Goal: Information Seeking & Learning: Check status

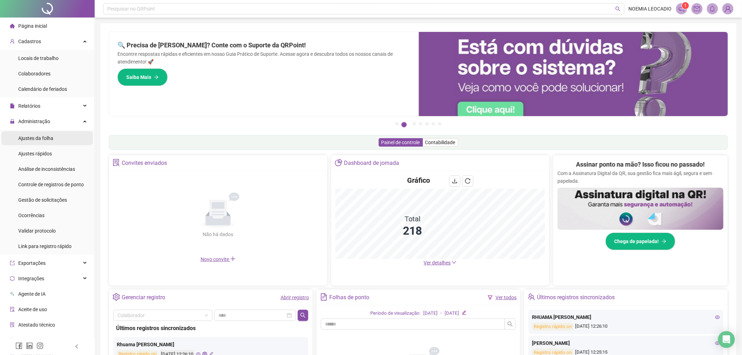
click at [23, 139] on span "Ajustes da folha" at bounding box center [35, 138] width 35 height 6
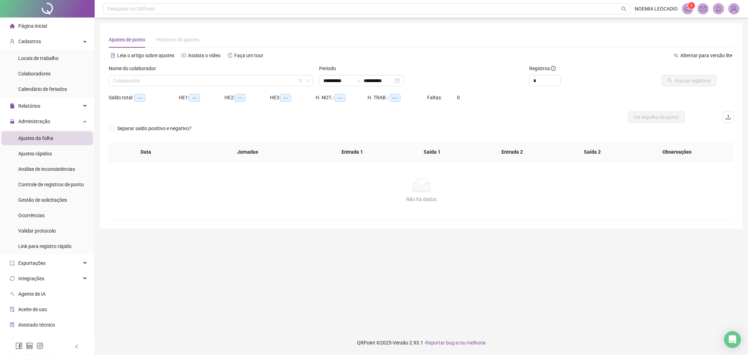
type input "**********"
click at [173, 76] on input "search" at bounding box center [208, 80] width 190 height 11
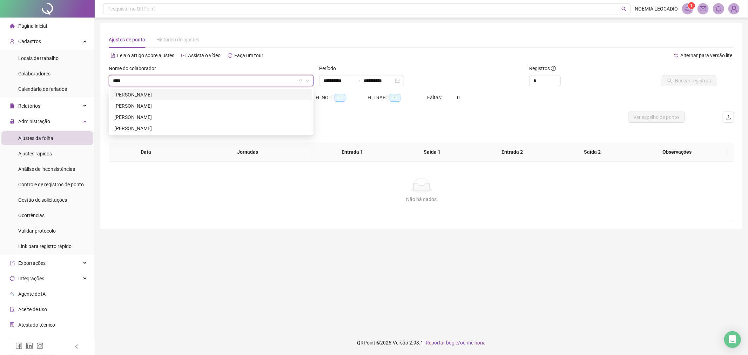
type input "*****"
drag, startPoint x: 180, startPoint y: 93, endPoint x: 180, endPoint y: 97, distance: 3.9
click at [180, 96] on div "[PERSON_NAME]" at bounding box center [210, 95] width 193 height 8
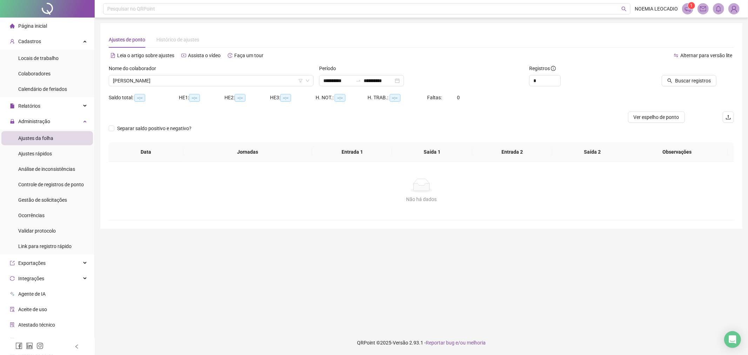
click at [412, 74] on div "Período" at bounding box center [421, 69] width 205 height 11
click at [404, 78] on div "**********" at bounding box center [361, 80] width 85 height 11
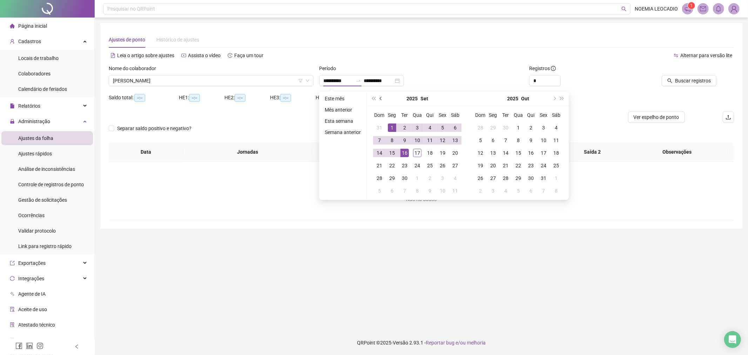
click at [380, 97] on span "prev-year" at bounding box center [382, 99] width 4 height 4
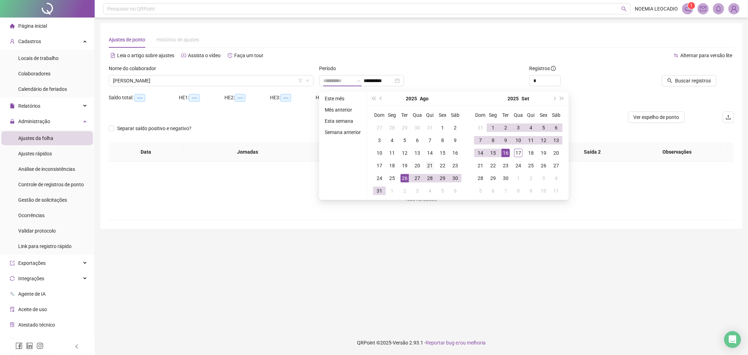
type input "**********"
click at [429, 166] on div "21" at bounding box center [429, 165] width 8 height 8
type input "**********"
click at [507, 150] on div "16" at bounding box center [505, 153] width 8 height 8
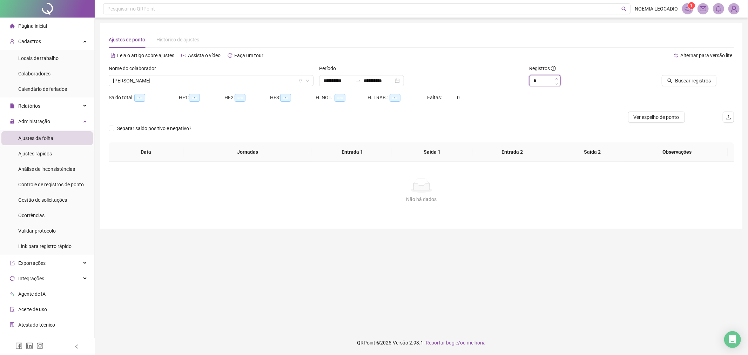
click at [557, 76] on span "Increase Value" at bounding box center [556, 78] width 8 height 6
type input "*"
click at [556, 81] on span "Decrease Value" at bounding box center [556, 83] width 8 height 6
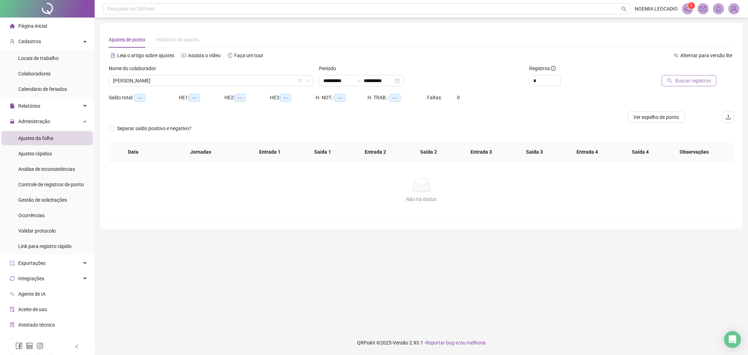
click at [682, 77] on span "Buscar registros" at bounding box center [693, 81] width 36 height 8
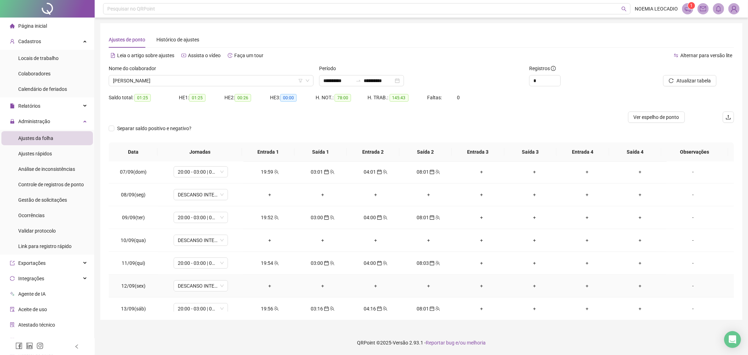
scroll to position [349, 0]
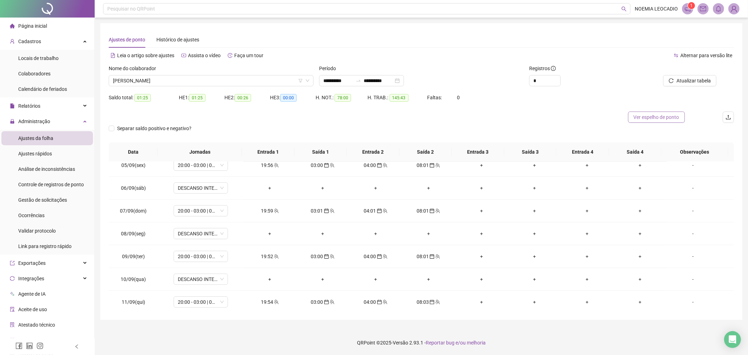
click at [653, 114] on span "Ver espelho de ponto" at bounding box center [656, 117] width 46 height 8
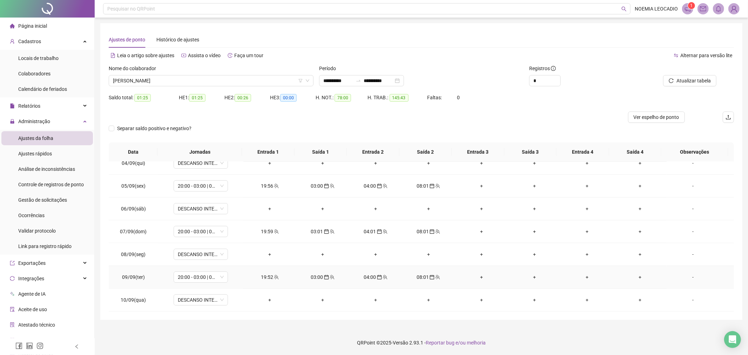
scroll to position [311, 0]
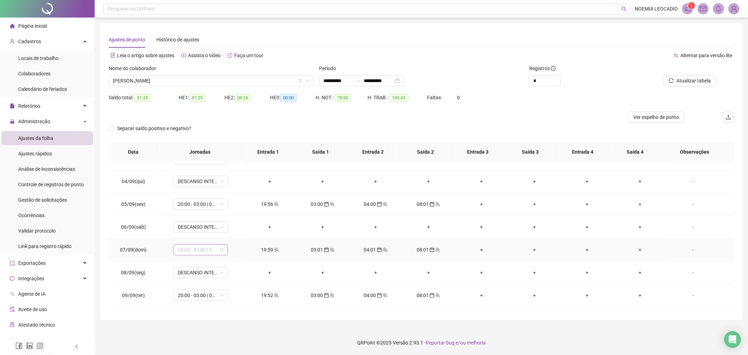
click at [204, 251] on span "20:00 - 03:00 | 04:00 - 08:00" at bounding box center [201, 249] width 46 height 11
click at [131, 334] on footer "QRPoint © 2025 - Versão 2.93.1 - Reportar bug e/ou melhoria" at bounding box center [421, 342] width 653 height 25
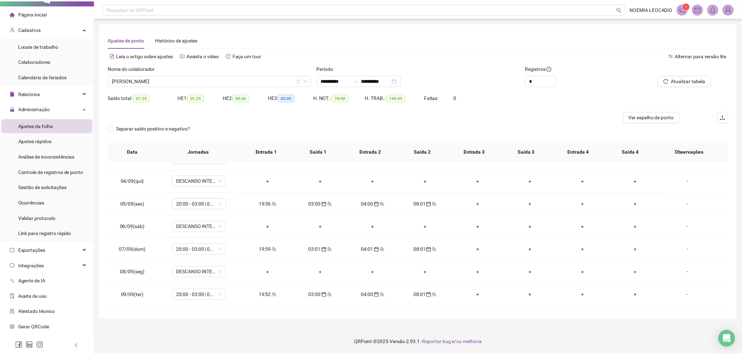
scroll to position [25, 0]
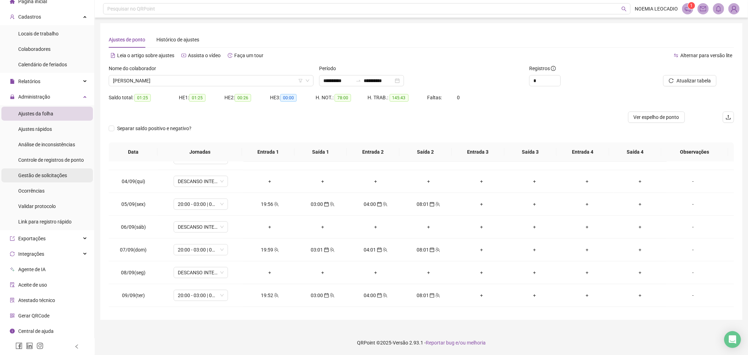
click at [47, 179] on div "Gestão de solicitações" at bounding box center [42, 175] width 49 height 14
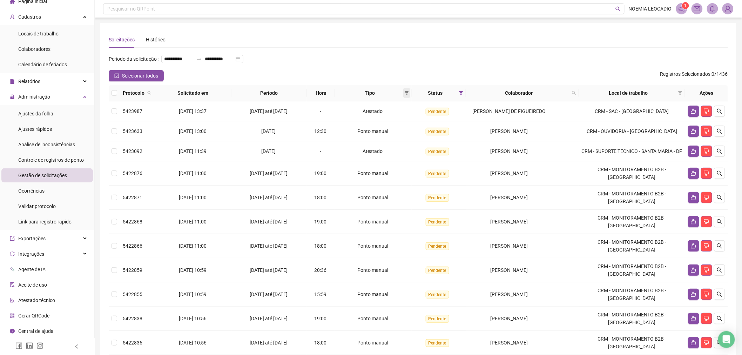
click at [405, 93] on icon "filter" at bounding box center [406, 93] width 4 height 4
click at [391, 118] on span "Atestado" at bounding box center [384, 118] width 20 height 6
click at [402, 139] on span "OK" at bounding box center [402, 143] width 7 height 8
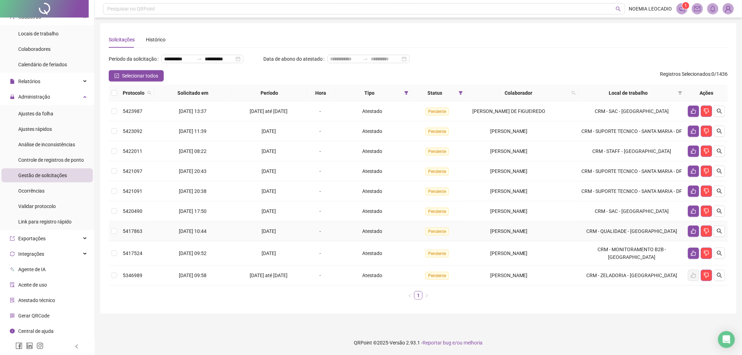
scroll to position [13, 0]
click at [406, 91] on icon "filter" at bounding box center [406, 93] width 4 height 4
click at [375, 67] on div "Data de abono do atestado" at bounding box center [341, 61] width 155 height 17
click at [457, 89] on div "Status" at bounding box center [438, 93] width 49 height 8
click at [458, 89] on span at bounding box center [460, 93] width 7 height 11
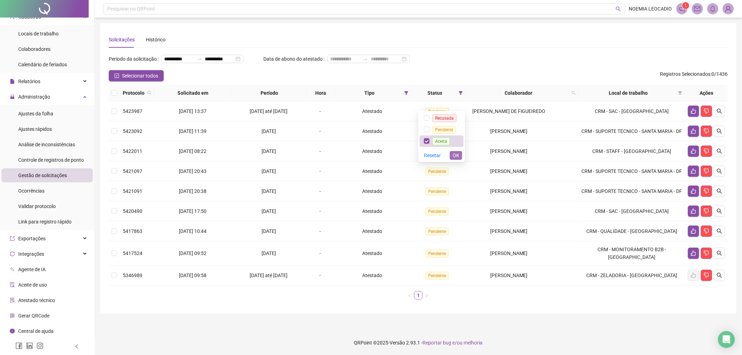
click at [454, 151] on span "OK" at bounding box center [455, 155] width 7 height 8
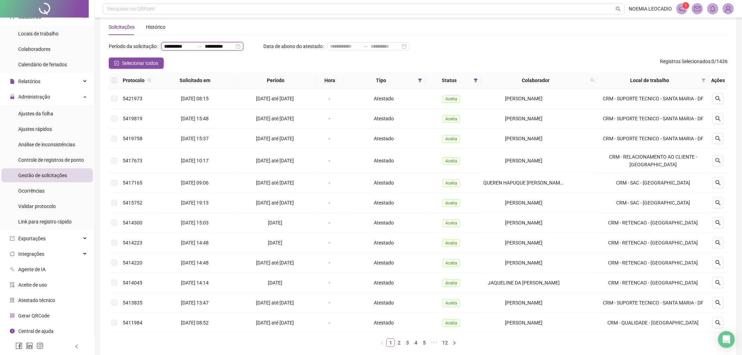
click at [234, 45] on input "**********" at bounding box center [219, 46] width 29 height 8
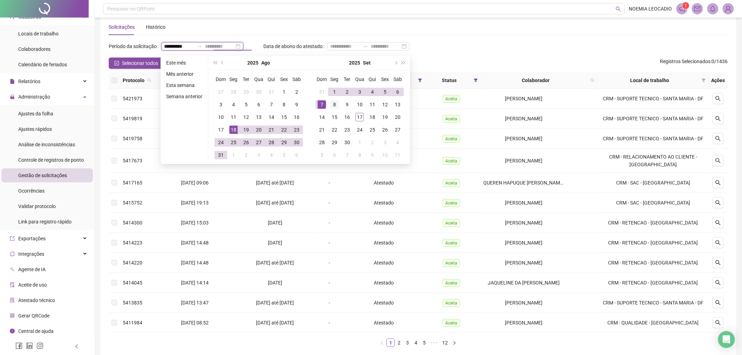
type input "**********"
click at [330, 102] on div "8" at bounding box center [334, 104] width 8 height 8
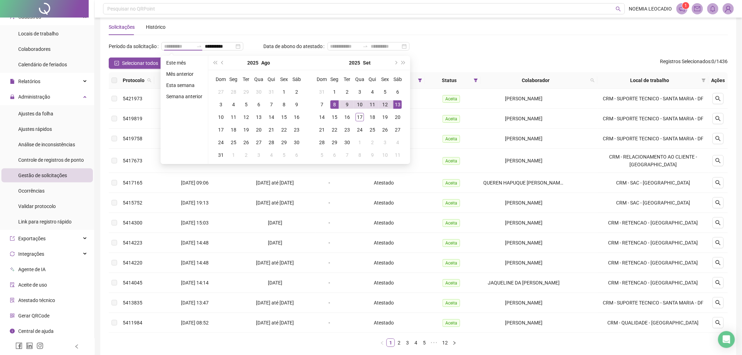
click at [391, 104] on td "13" at bounding box center [397, 104] width 13 height 13
type input "**********"
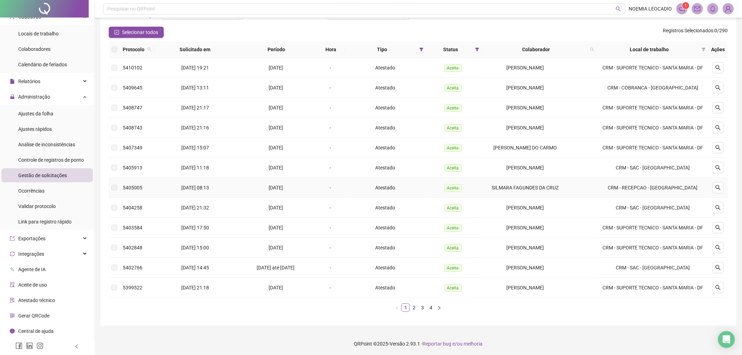
scroll to position [85, 0]
click at [434, 306] on link "4" at bounding box center [431, 306] width 8 height 8
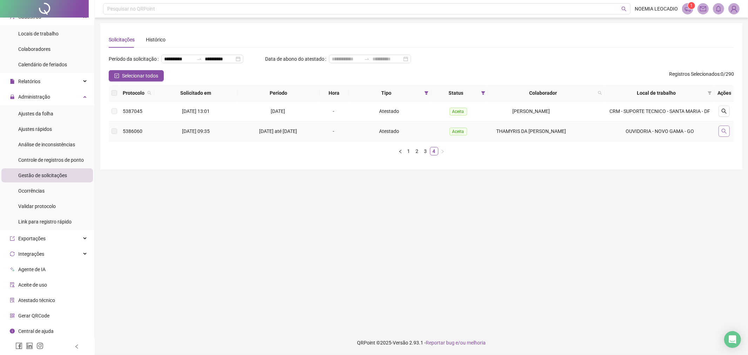
click at [724, 137] on button "button" at bounding box center [723, 130] width 11 height 11
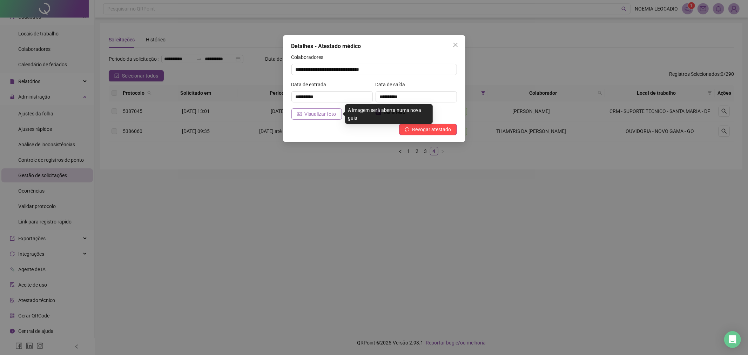
click at [323, 111] on span "Visualizar foto" at bounding box center [321, 114] width 32 height 8
click at [454, 46] on icon "close" at bounding box center [455, 45] width 6 height 6
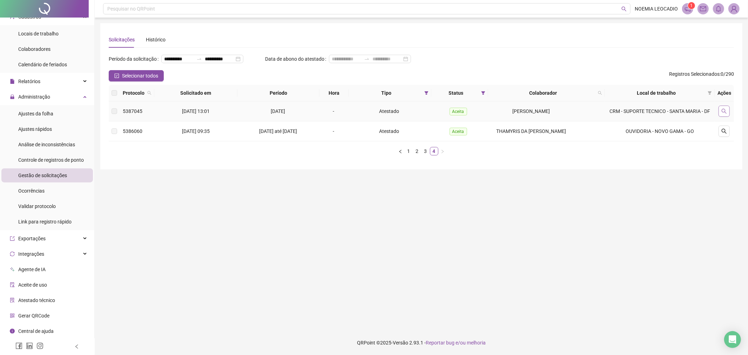
click at [723, 114] on icon "search" at bounding box center [724, 111] width 6 height 6
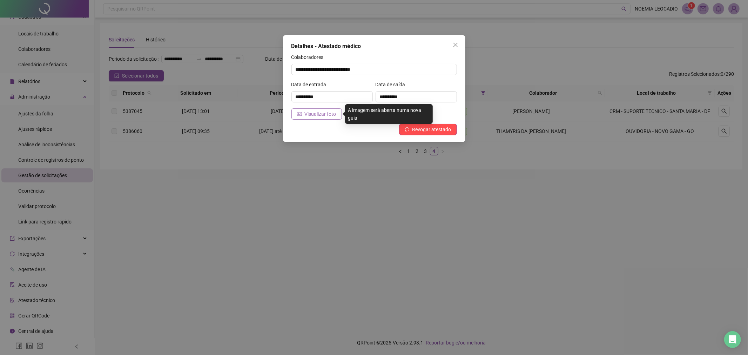
click at [318, 115] on span "Visualizar foto" at bounding box center [321, 114] width 32 height 8
click at [454, 42] on icon "close" at bounding box center [455, 45] width 6 height 6
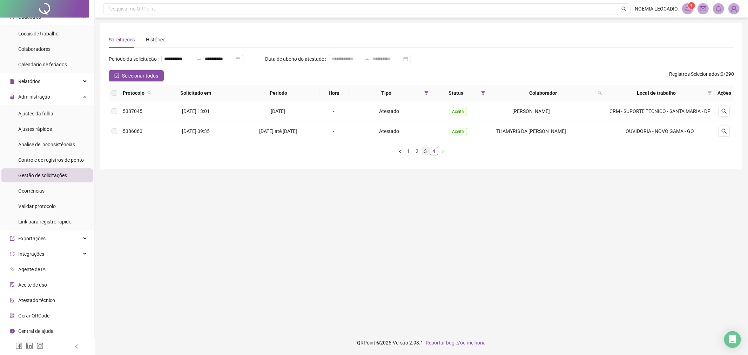
click at [423, 155] on link "3" at bounding box center [426, 151] width 8 height 8
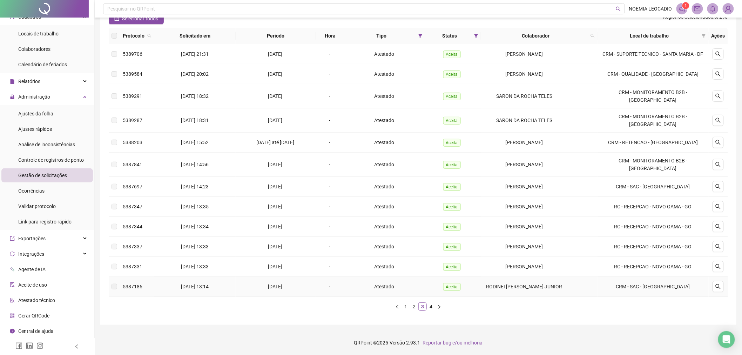
scroll to position [68, 0]
click at [719, 287] on icon "search" at bounding box center [718, 287] width 6 height 6
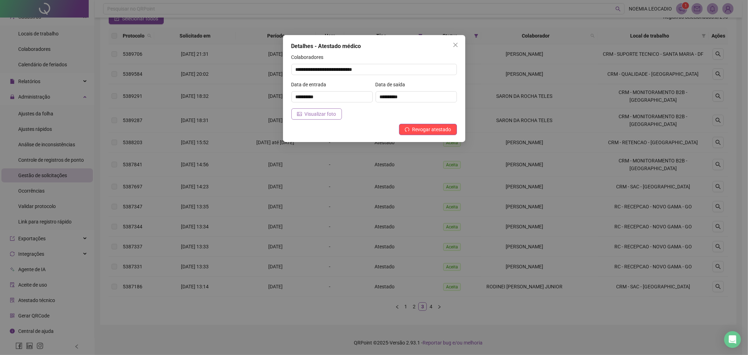
click at [315, 114] on span "Visualizar foto" at bounding box center [321, 114] width 32 height 8
click at [457, 46] on icon "close" at bounding box center [455, 45] width 6 height 6
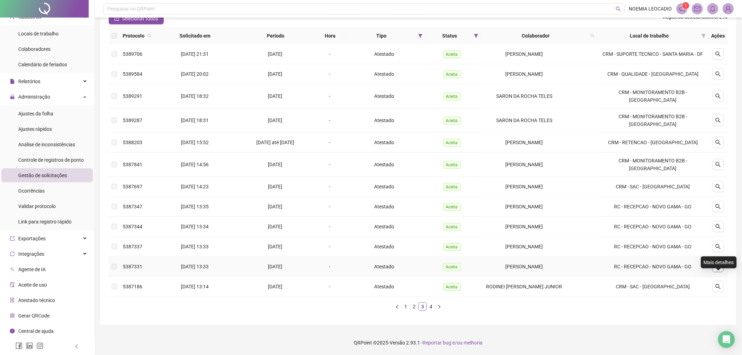
click at [717, 267] on icon "search" at bounding box center [718, 267] width 6 height 6
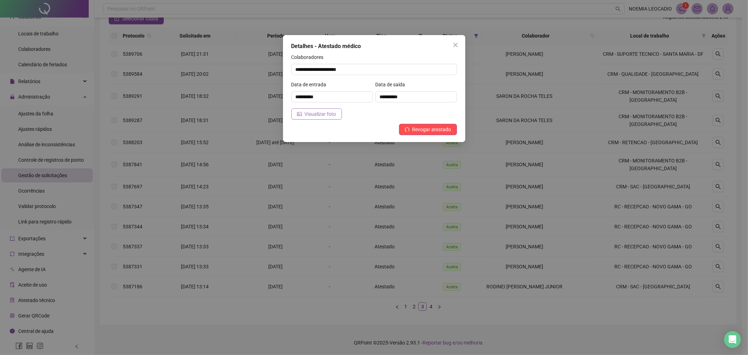
click at [309, 116] on span "Visualizar foto" at bounding box center [321, 114] width 32 height 8
click at [452, 40] on button "Close" at bounding box center [455, 44] width 11 height 11
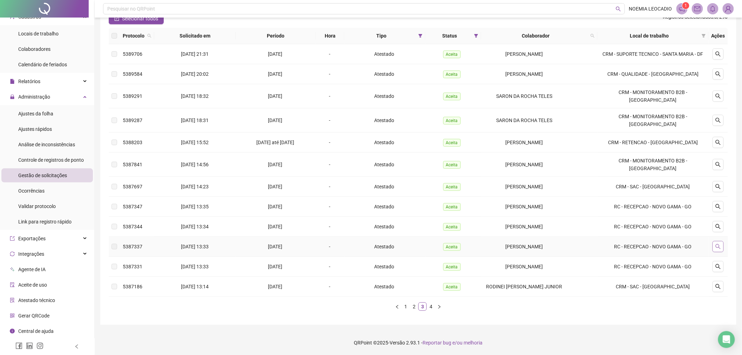
click at [716, 247] on icon "search" at bounding box center [717, 246] width 5 height 5
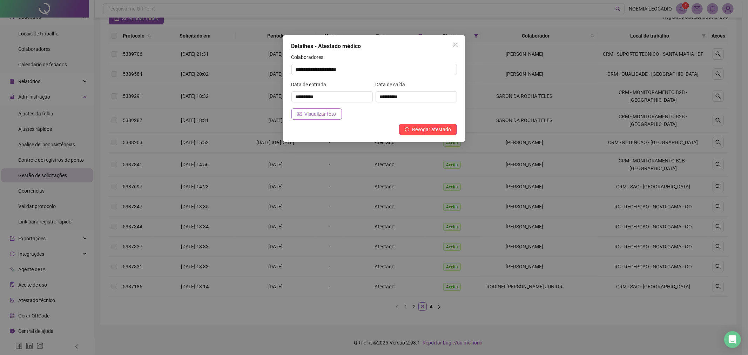
click at [313, 113] on span "Visualizar foto" at bounding box center [321, 114] width 32 height 8
click at [457, 46] on icon "close" at bounding box center [455, 45] width 6 height 6
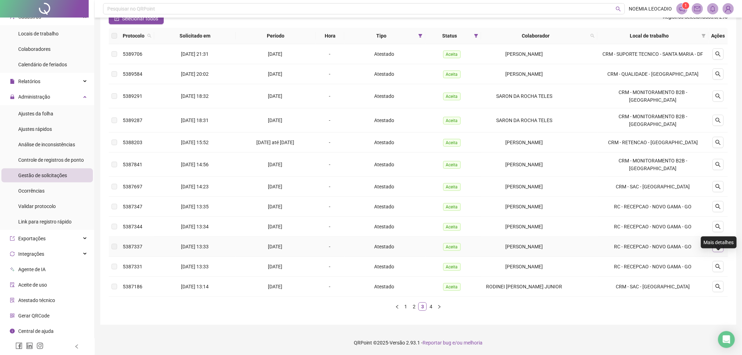
click at [720, 247] on icon "search" at bounding box center [718, 247] width 6 height 6
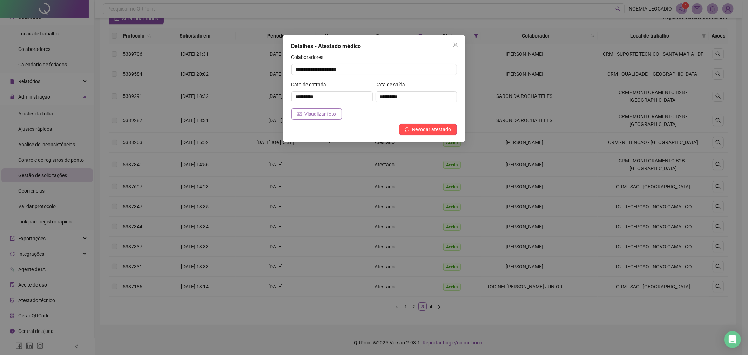
click at [325, 117] on span "Visualizar foto" at bounding box center [321, 114] width 32 height 8
click at [453, 46] on icon "close" at bounding box center [455, 45] width 6 height 6
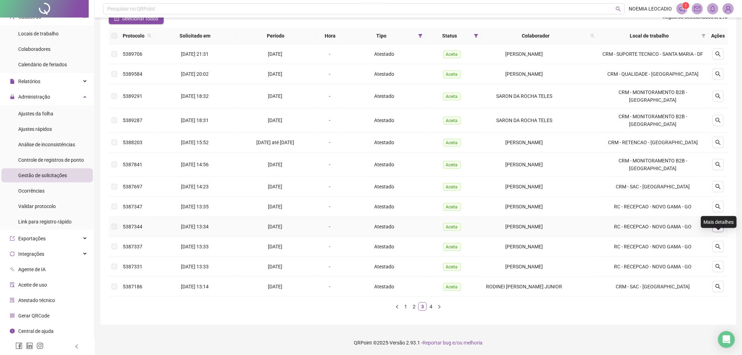
click at [717, 226] on icon "search" at bounding box center [718, 227] width 6 height 6
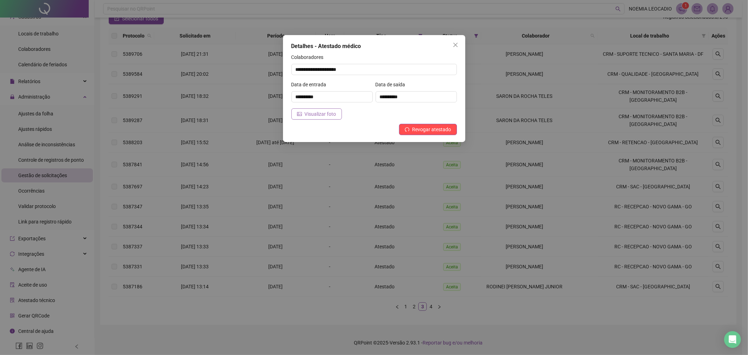
click at [327, 111] on span "Visualizar foto" at bounding box center [321, 114] width 32 height 8
click at [455, 41] on button "Close" at bounding box center [455, 44] width 11 height 11
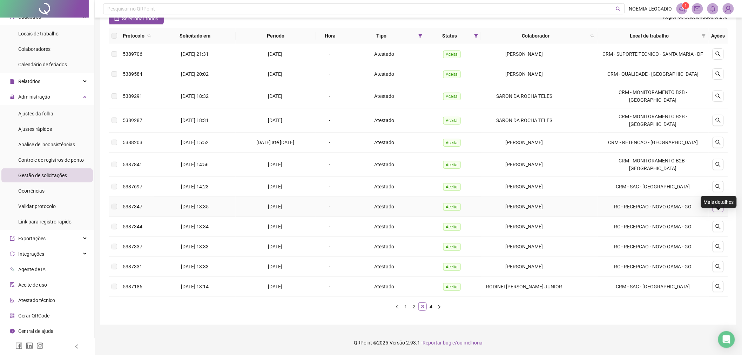
click at [714, 207] on button "button" at bounding box center [717, 206] width 11 height 11
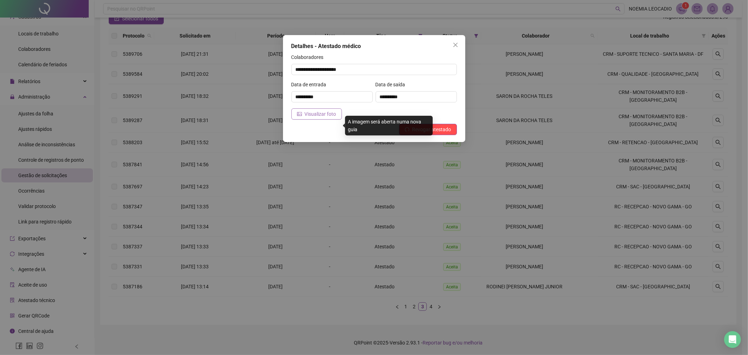
click at [311, 109] on button "Visualizar foto" at bounding box center [316, 113] width 50 height 11
click at [456, 40] on button "Close" at bounding box center [455, 44] width 11 height 11
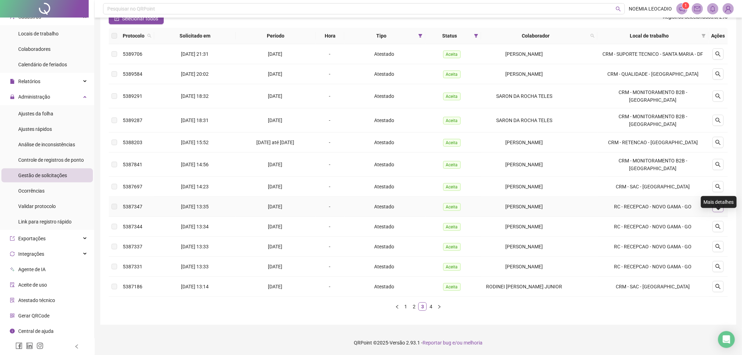
click at [718, 202] on button "button" at bounding box center [717, 206] width 11 height 11
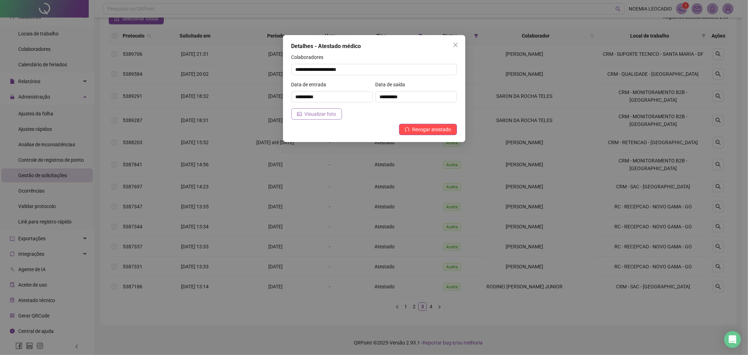
click at [311, 111] on span "Visualizar foto" at bounding box center [321, 114] width 32 height 8
click at [451, 43] on span "Close" at bounding box center [455, 45] width 11 height 6
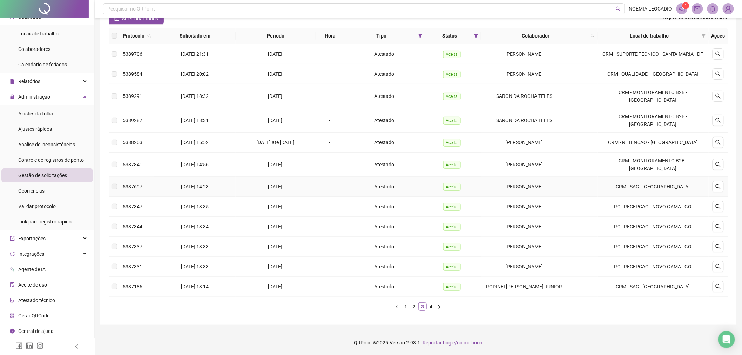
click at [710, 183] on td at bounding box center [717, 187] width 19 height 20
click at [718, 184] on icon "search" at bounding box center [717, 186] width 5 height 5
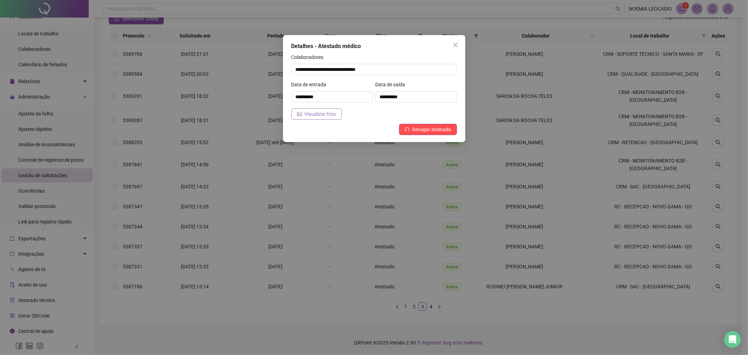
click at [311, 111] on span "Visualizar foto" at bounding box center [321, 114] width 32 height 8
click at [455, 43] on icon "close" at bounding box center [455, 45] width 6 height 6
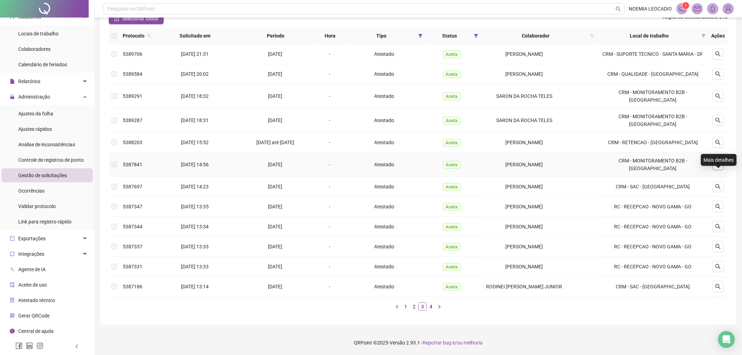
click at [721, 162] on button "button" at bounding box center [717, 164] width 11 height 11
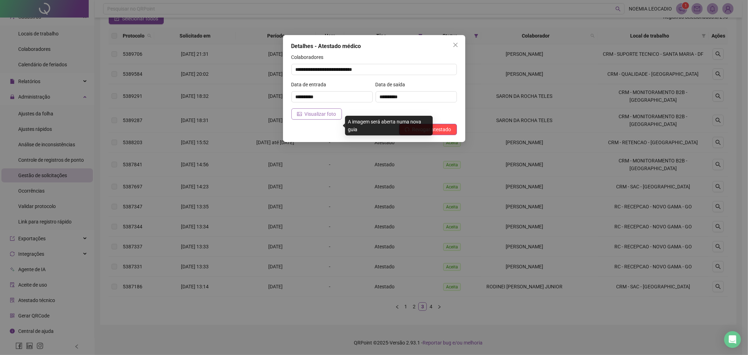
click at [305, 116] on span "Visualizar foto" at bounding box center [321, 114] width 32 height 8
click at [454, 41] on button "Close" at bounding box center [455, 44] width 11 height 11
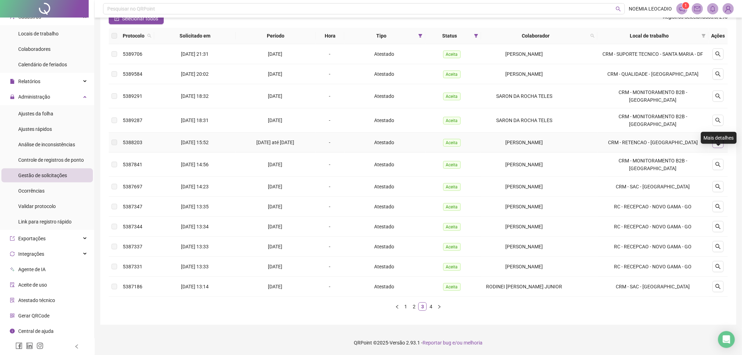
click at [720, 138] on button "button" at bounding box center [717, 142] width 11 height 11
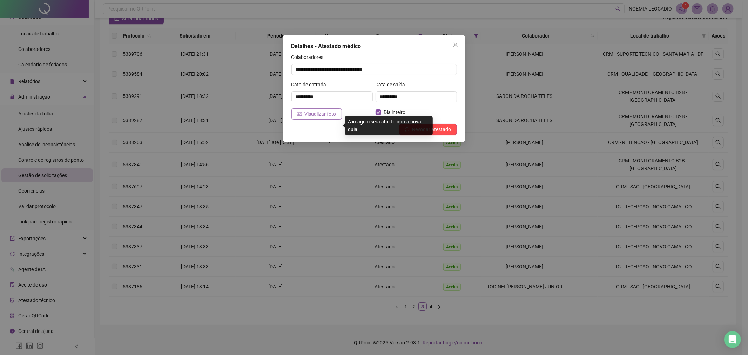
click at [325, 115] on span "Visualizar foto" at bounding box center [321, 114] width 32 height 8
click at [452, 42] on icon "close" at bounding box center [455, 45] width 6 height 6
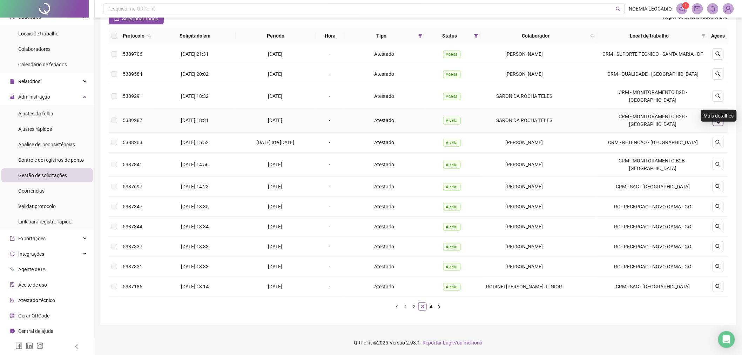
click at [720, 120] on icon "search" at bounding box center [718, 120] width 6 height 6
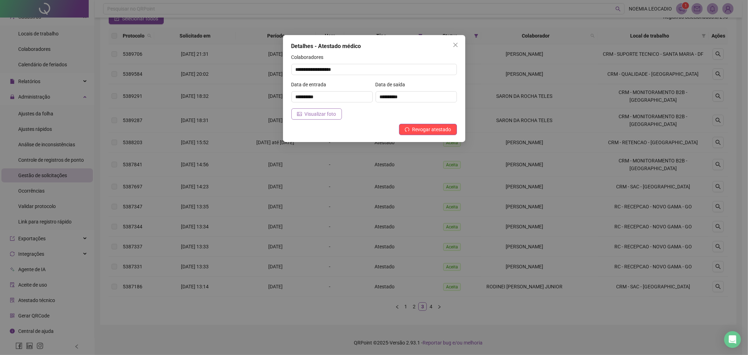
click at [313, 114] on span "Visualizar foto" at bounding box center [321, 114] width 32 height 8
click at [456, 41] on button "Close" at bounding box center [455, 44] width 11 height 11
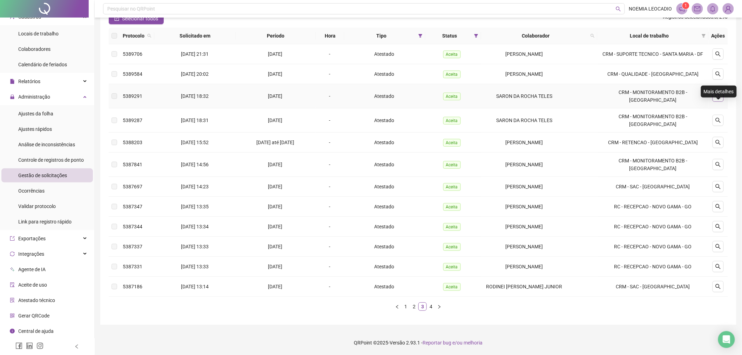
click at [714, 96] on button "button" at bounding box center [717, 95] width 11 height 11
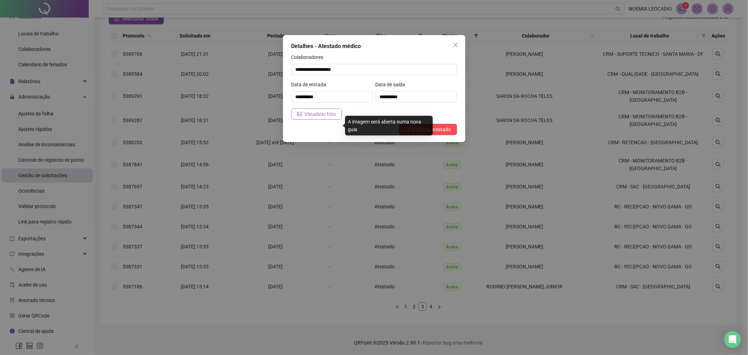
click at [311, 116] on span "Visualizar foto" at bounding box center [321, 114] width 32 height 8
click at [458, 44] on span "Close" at bounding box center [455, 45] width 11 height 6
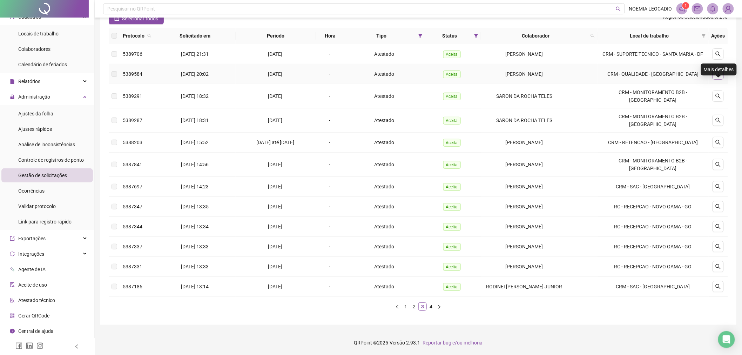
click at [718, 74] on icon "search" at bounding box center [718, 74] width 6 height 6
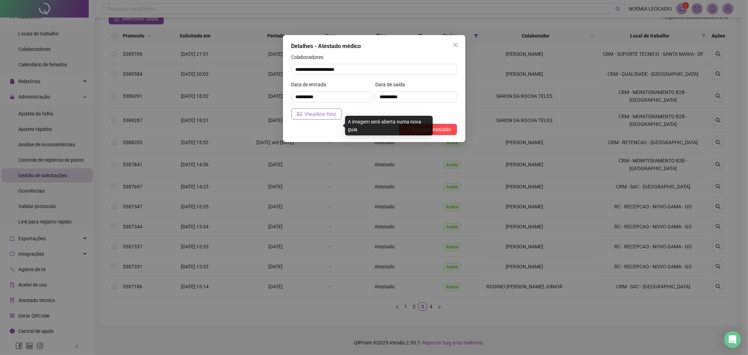
click at [306, 113] on span "Visualizar foto" at bounding box center [321, 114] width 32 height 8
click at [455, 43] on icon "close" at bounding box center [455, 45] width 6 height 6
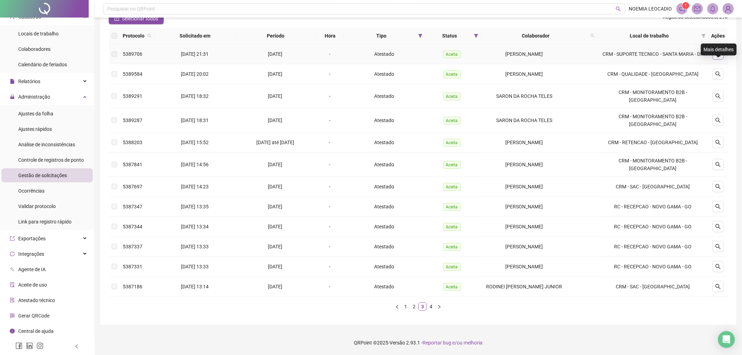
click at [720, 54] on icon "search" at bounding box center [718, 54] width 6 height 6
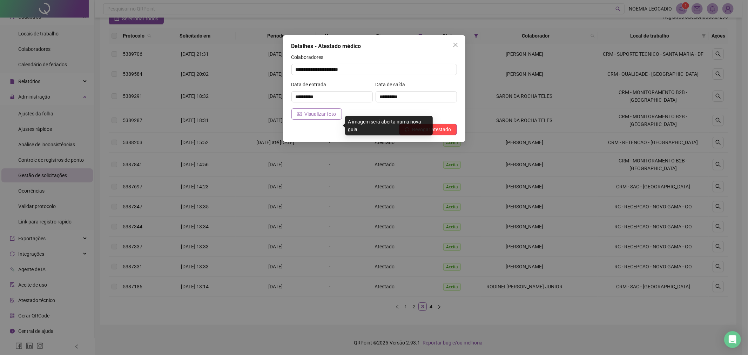
click at [313, 110] on span "Visualizar foto" at bounding box center [321, 114] width 32 height 8
click at [454, 46] on icon "close" at bounding box center [455, 45] width 6 height 6
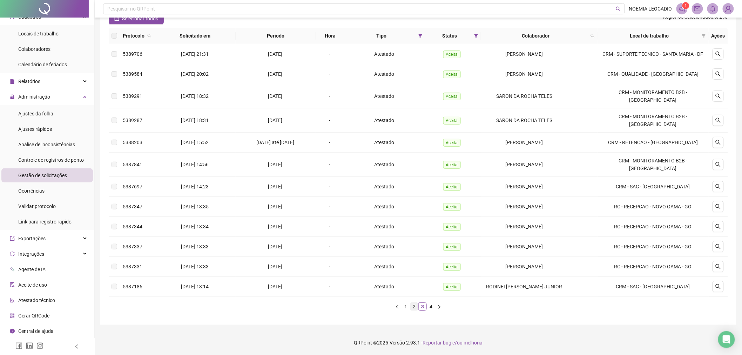
click at [415, 305] on link "2" at bounding box center [414, 306] width 8 height 8
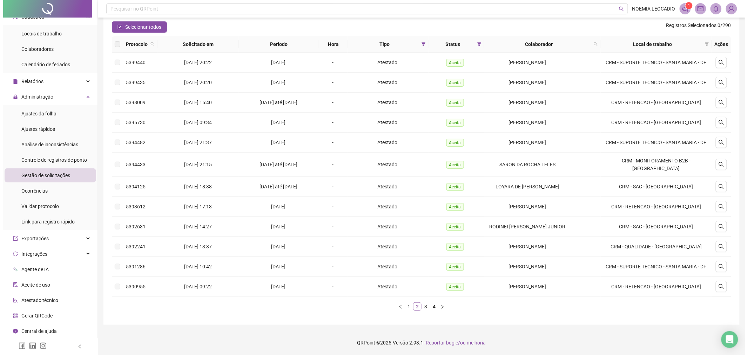
scroll to position [60, 0]
click at [720, 288] on icon "search" at bounding box center [717, 286] width 5 height 5
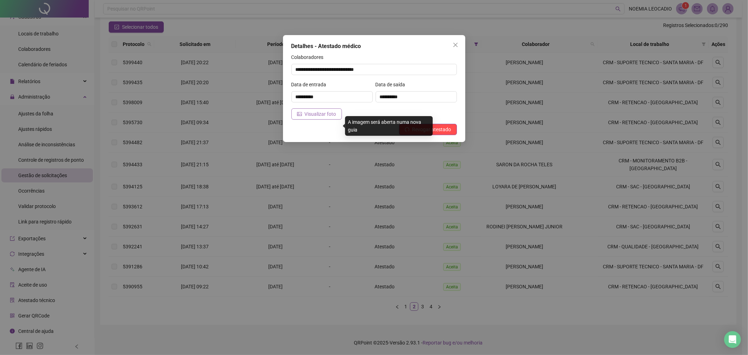
click at [310, 113] on span "Visualizar foto" at bounding box center [321, 114] width 32 height 8
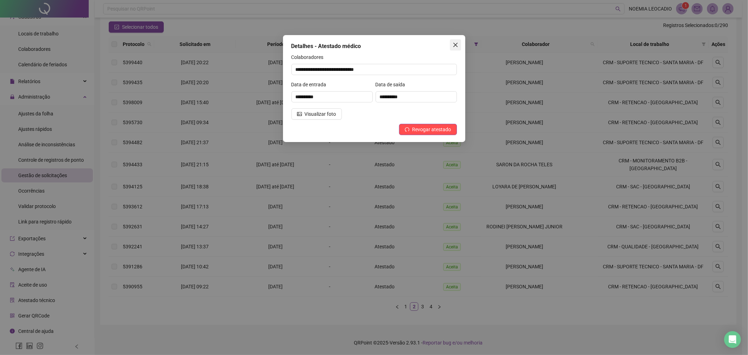
click at [458, 43] on span "Close" at bounding box center [455, 45] width 11 height 6
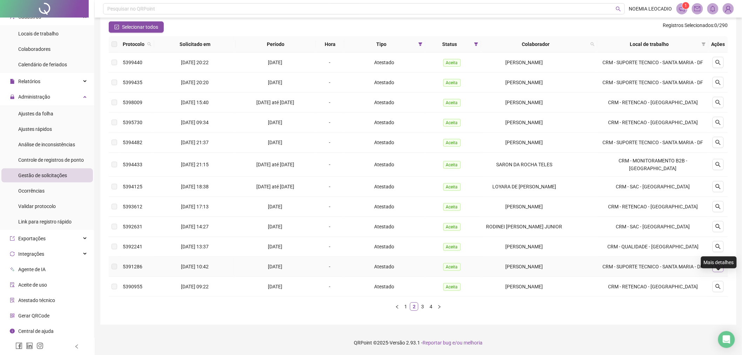
click at [718, 264] on icon "search" at bounding box center [718, 267] width 6 height 6
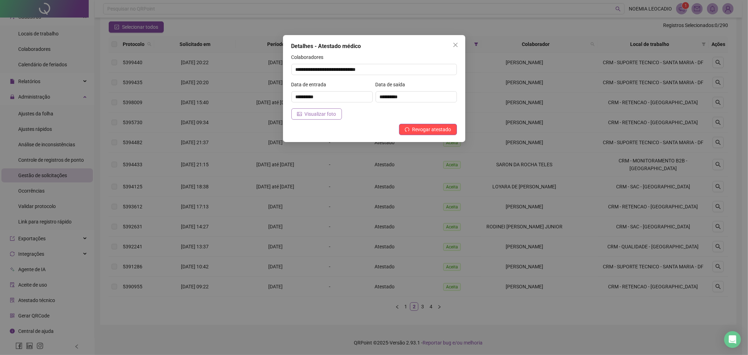
click at [323, 112] on span "Visualizar foto" at bounding box center [321, 114] width 32 height 8
click at [451, 40] on button "Close" at bounding box center [455, 44] width 11 height 11
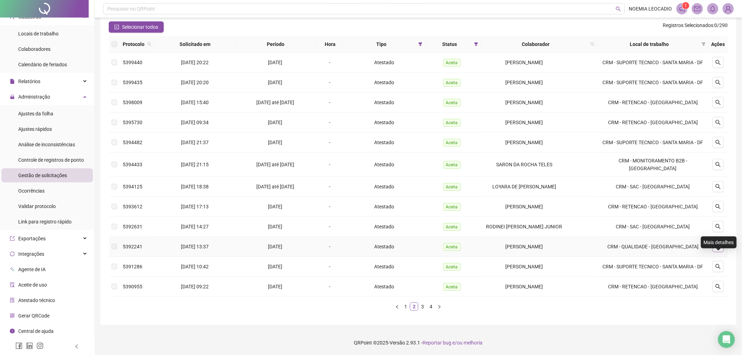
click at [714, 246] on button "button" at bounding box center [717, 246] width 11 height 11
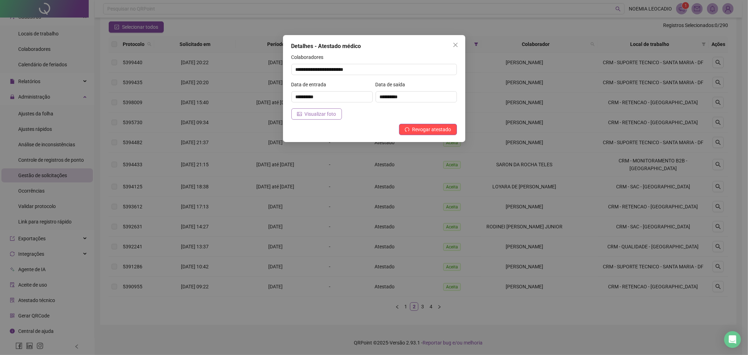
click at [305, 117] on span "Visualizar foto" at bounding box center [321, 114] width 32 height 8
click at [456, 44] on icon "close" at bounding box center [455, 45] width 6 height 6
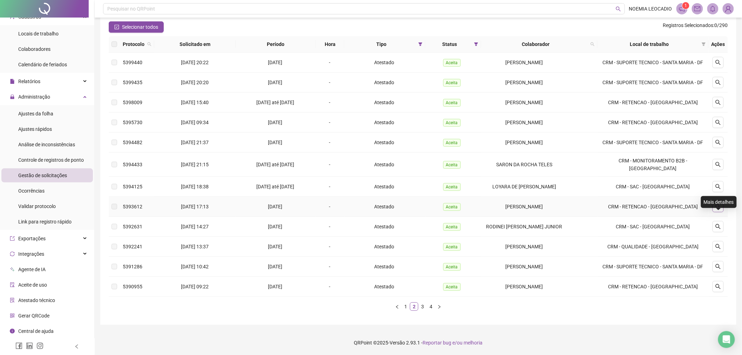
click at [717, 205] on icon "search" at bounding box center [718, 207] width 6 height 6
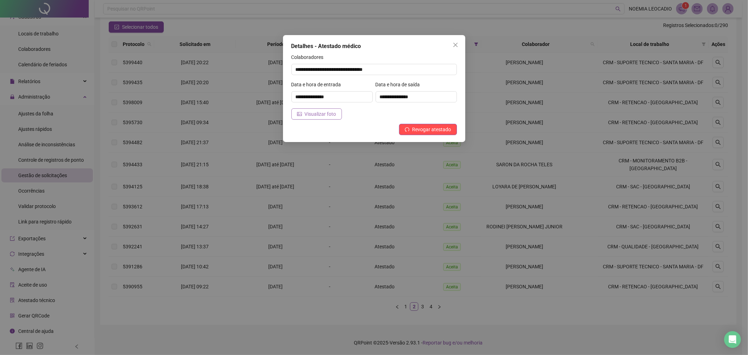
click at [303, 117] on button "Visualizar foto" at bounding box center [316, 113] width 50 height 11
click at [454, 44] on icon "close" at bounding box center [455, 45] width 4 height 4
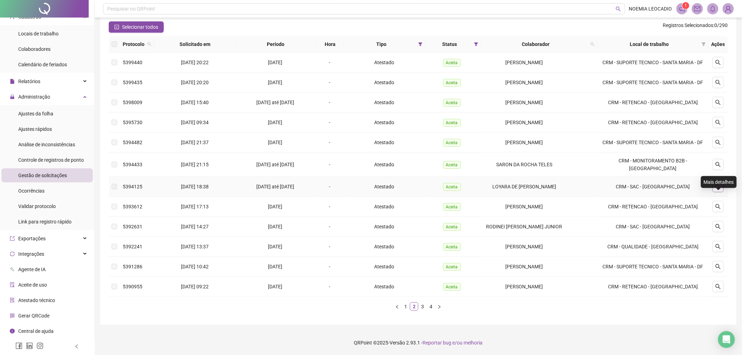
click at [715, 184] on icon "search" at bounding box center [718, 187] width 6 height 6
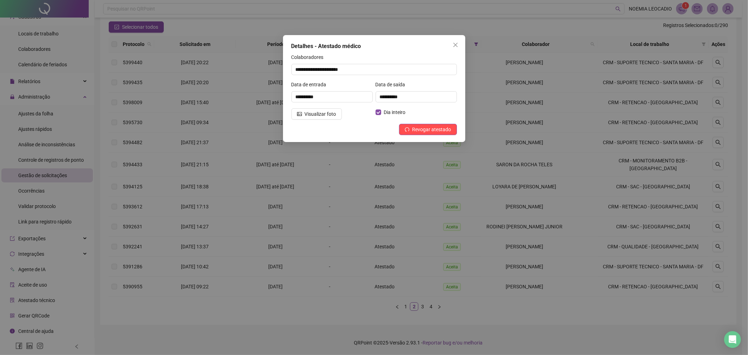
click at [311, 120] on div "**********" at bounding box center [374, 88] width 182 height 107
click at [314, 117] on span "Visualizar foto" at bounding box center [321, 114] width 32 height 8
click at [450, 40] on button "Close" at bounding box center [455, 44] width 11 height 11
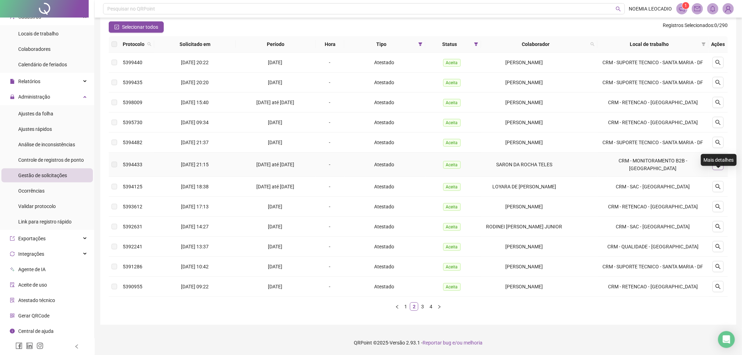
click at [714, 159] on button "button" at bounding box center [717, 164] width 11 height 11
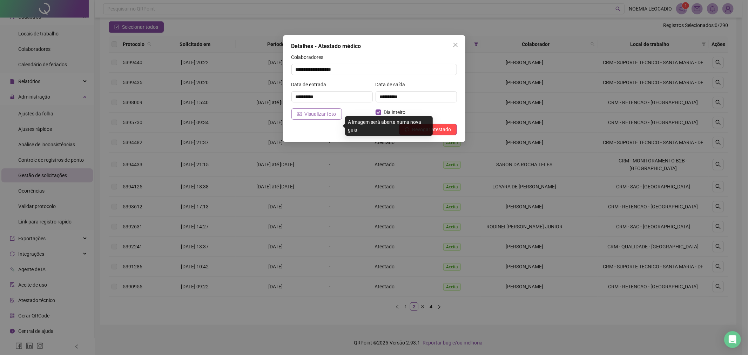
click at [323, 111] on span "Visualizar foto" at bounding box center [321, 114] width 32 height 8
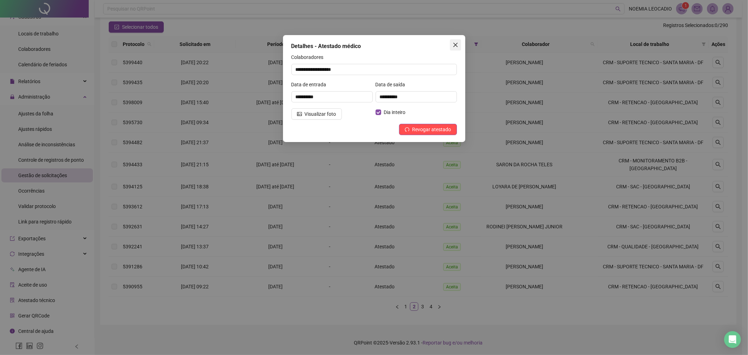
click at [459, 43] on span "Close" at bounding box center [455, 45] width 11 height 6
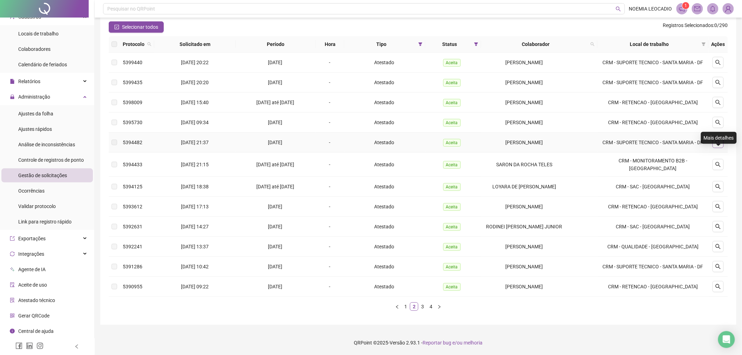
click at [718, 138] on button "button" at bounding box center [717, 142] width 11 height 11
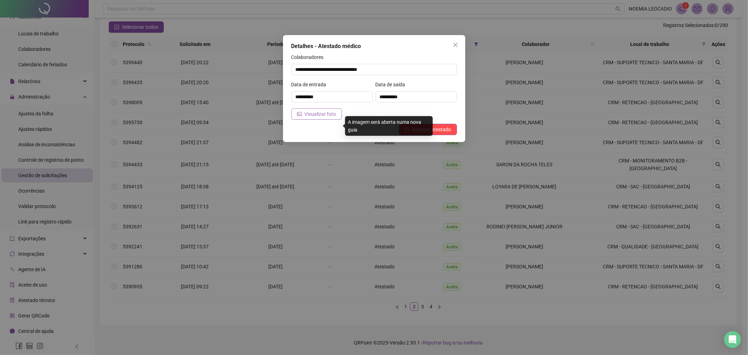
click at [311, 116] on span "Visualizar foto" at bounding box center [321, 114] width 32 height 8
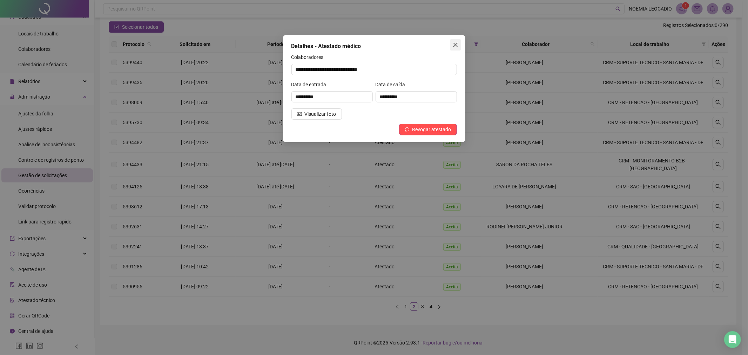
click at [456, 44] on icon "close" at bounding box center [455, 45] width 4 height 4
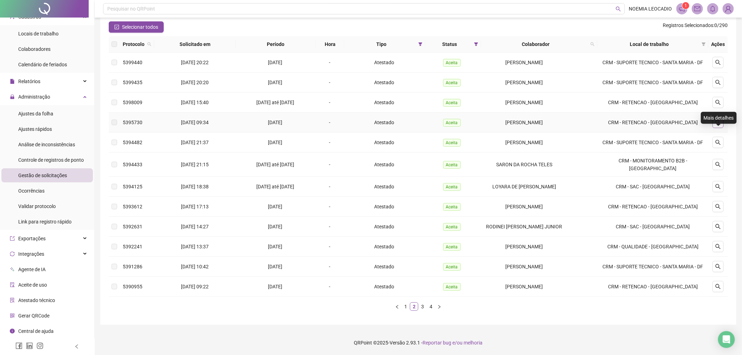
click at [716, 118] on button "button" at bounding box center [717, 122] width 11 height 11
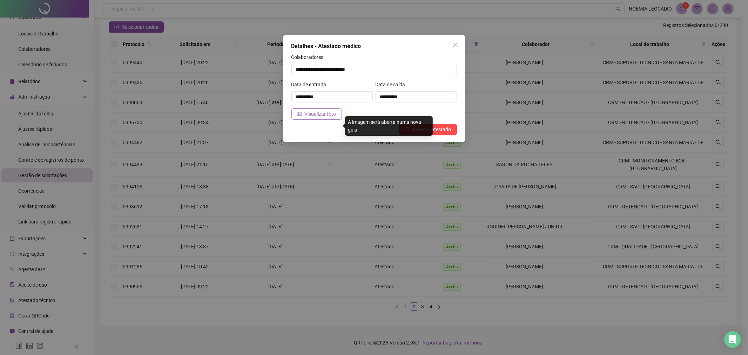
click at [331, 113] on span "Visualizar foto" at bounding box center [321, 114] width 32 height 8
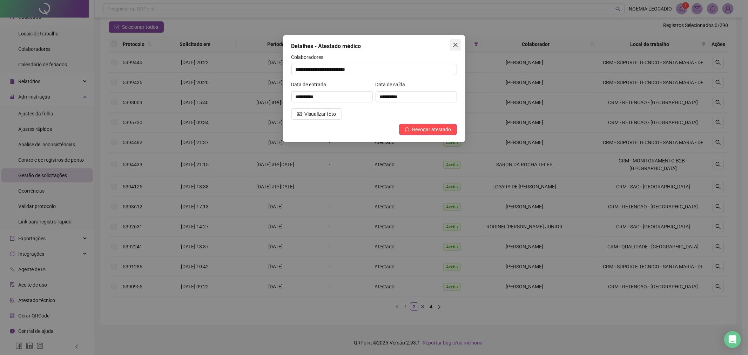
click at [456, 42] on icon "close" at bounding box center [455, 45] width 6 height 6
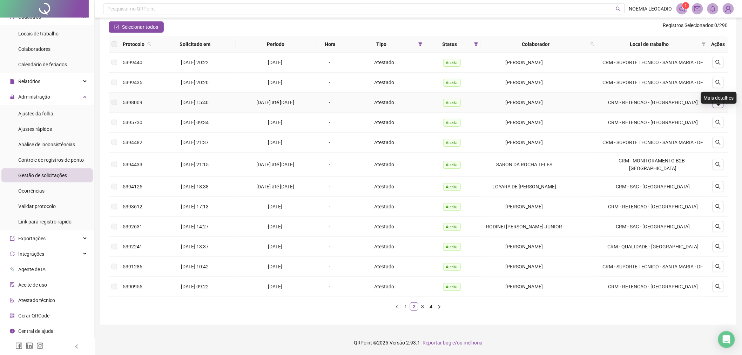
click at [716, 100] on icon "search" at bounding box center [718, 103] width 6 height 6
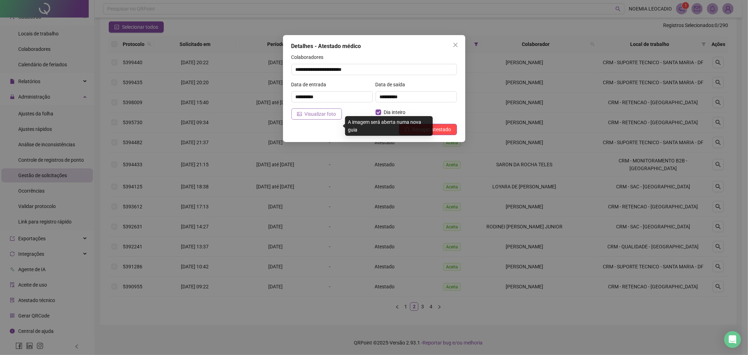
click at [318, 117] on span "Visualizar foto" at bounding box center [321, 114] width 32 height 8
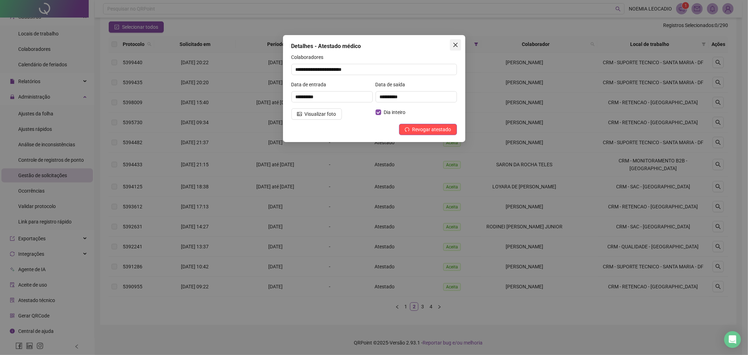
click at [454, 46] on icon "close" at bounding box center [455, 45] width 6 height 6
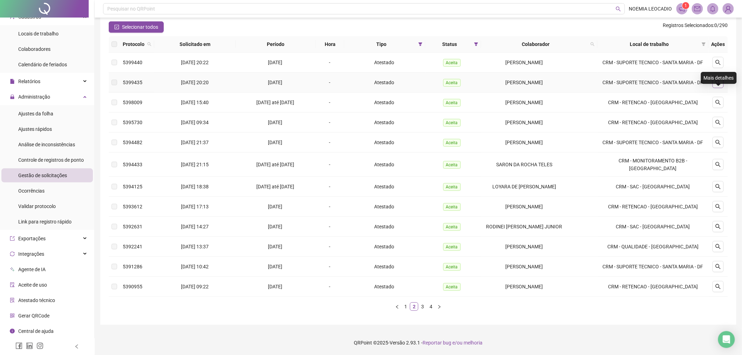
click at [716, 82] on icon "search" at bounding box center [717, 82] width 5 height 5
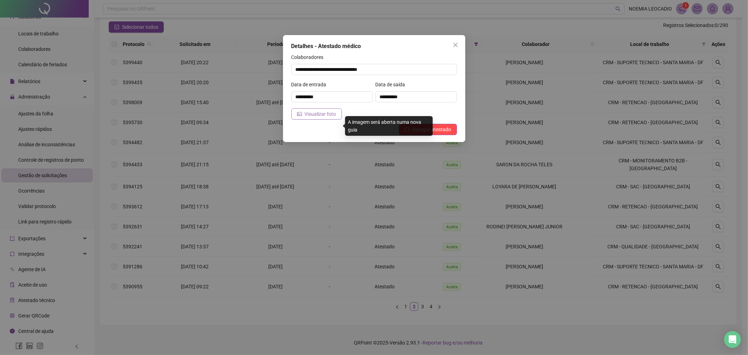
click at [310, 114] on span "Visualizar foto" at bounding box center [321, 114] width 32 height 8
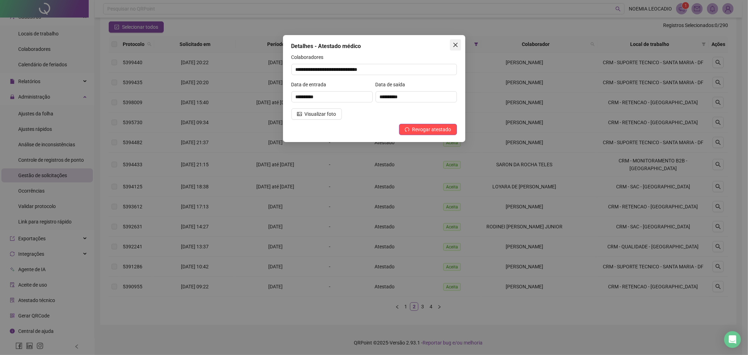
click at [457, 43] on icon "close" at bounding box center [455, 45] width 6 height 6
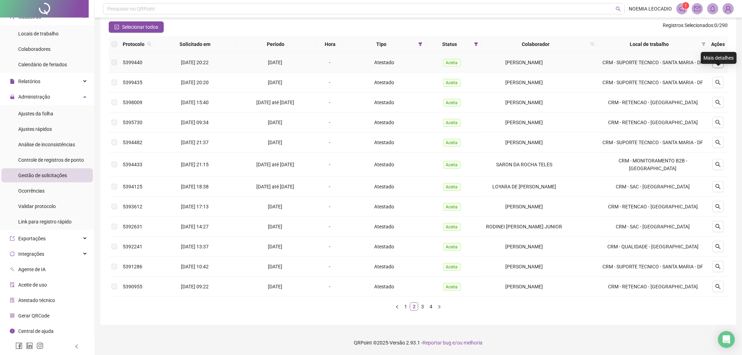
click at [717, 60] on icon "search" at bounding box center [718, 63] width 6 height 6
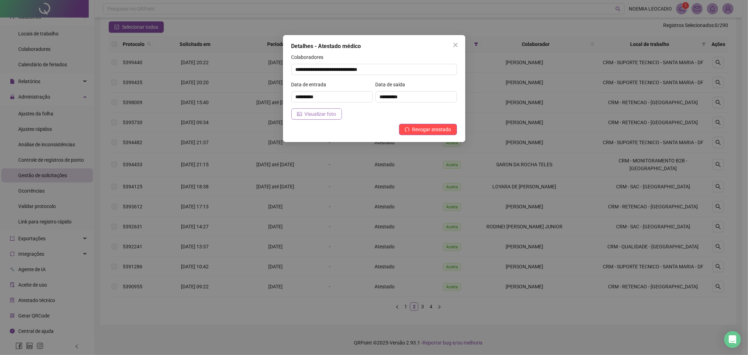
click at [326, 115] on span "Visualizar foto" at bounding box center [321, 114] width 32 height 8
click at [454, 43] on icon "close" at bounding box center [455, 45] width 4 height 4
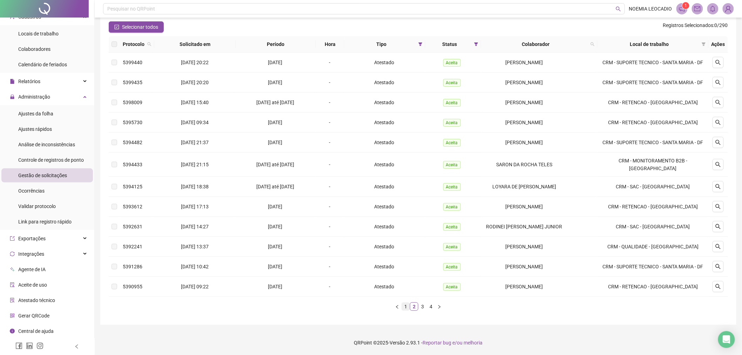
click at [405, 308] on link "1" at bounding box center [406, 306] width 8 height 8
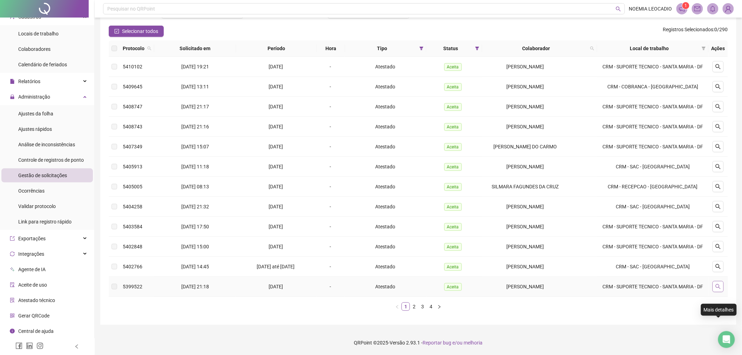
click at [721, 292] on button "button" at bounding box center [717, 286] width 11 height 11
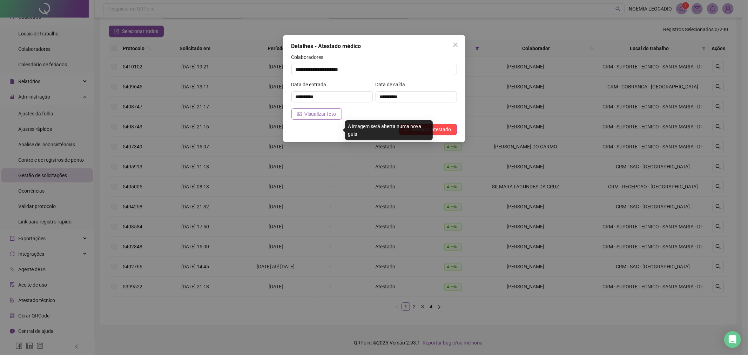
click at [330, 111] on span "Visualizar foto" at bounding box center [321, 114] width 32 height 8
click at [453, 45] on icon "close" at bounding box center [455, 45] width 6 height 6
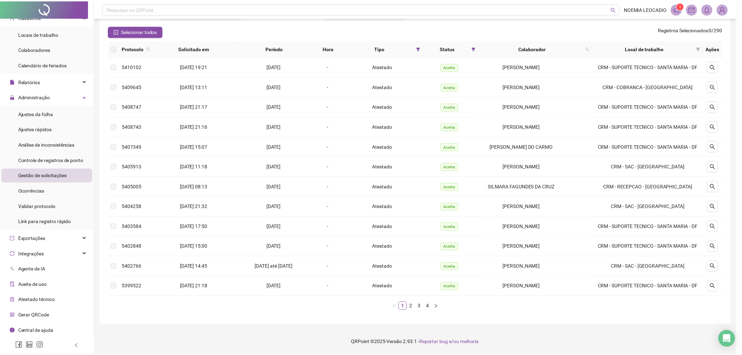
scroll to position [56, 0]
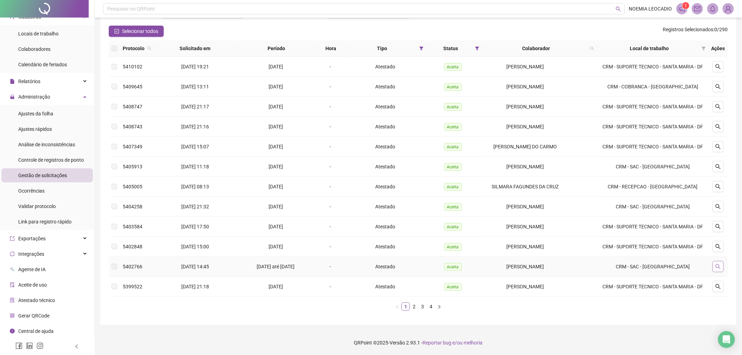
click at [714, 272] on button "button" at bounding box center [717, 266] width 11 height 11
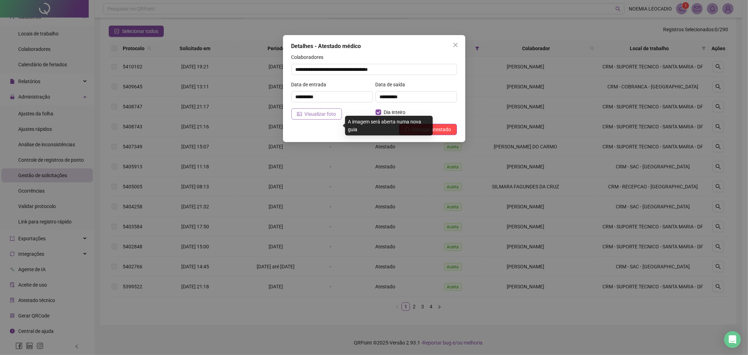
click at [304, 111] on button "Visualizar foto" at bounding box center [316, 113] width 50 height 11
click at [455, 40] on button "Close" at bounding box center [455, 44] width 11 height 11
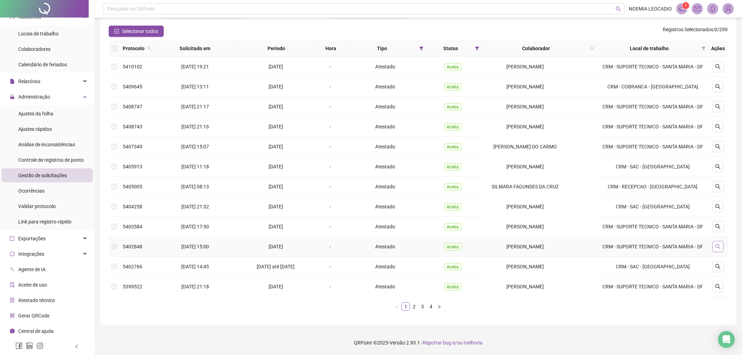
click at [721, 252] on button "button" at bounding box center [717, 246] width 11 height 11
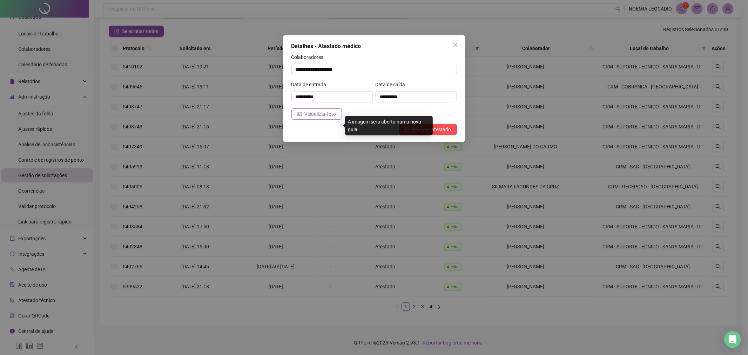
click at [316, 116] on span "Visualizar foto" at bounding box center [321, 114] width 32 height 8
click at [454, 43] on icon "close" at bounding box center [455, 45] width 4 height 4
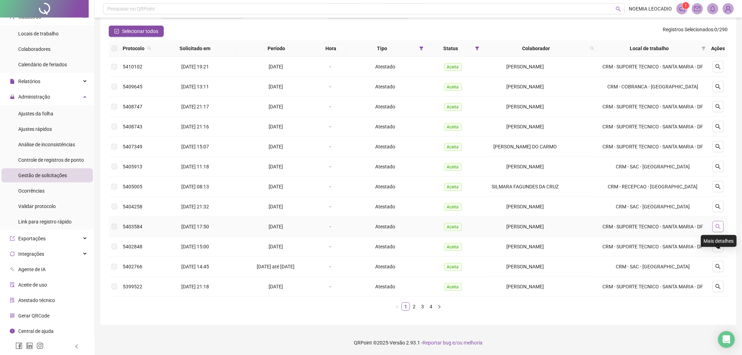
click at [717, 229] on icon "search" at bounding box center [718, 227] width 6 height 6
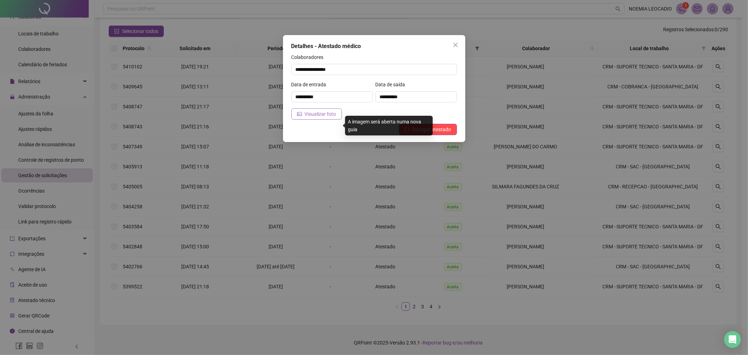
click at [318, 112] on span "Visualizar foto" at bounding box center [321, 114] width 32 height 8
click at [451, 47] on span "Close" at bounding box center [455, 45] width 11 height 6
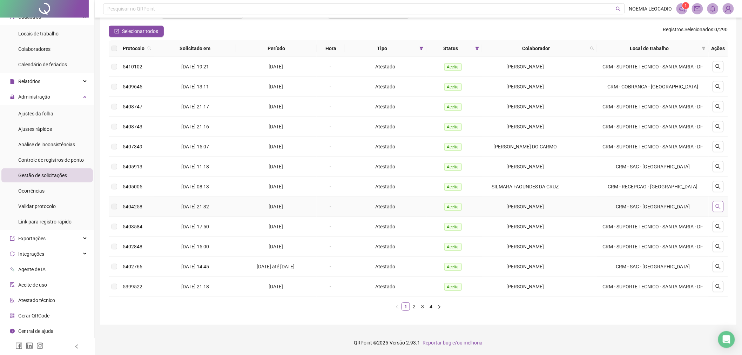
click at [723, 212] on button "button" at bounding box center [717, 206] width 11 height 11
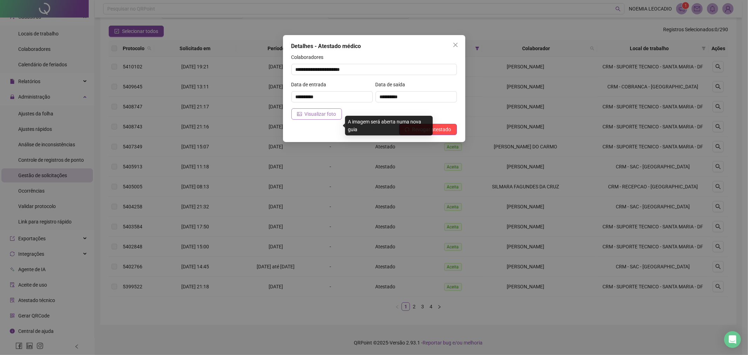
click at [299, 113] on icon "picture" at bounding box center [299, 113] width 5 height 5
click at [457, 44] on icon "close" at bounding box center [455, 45] width 6 height 6
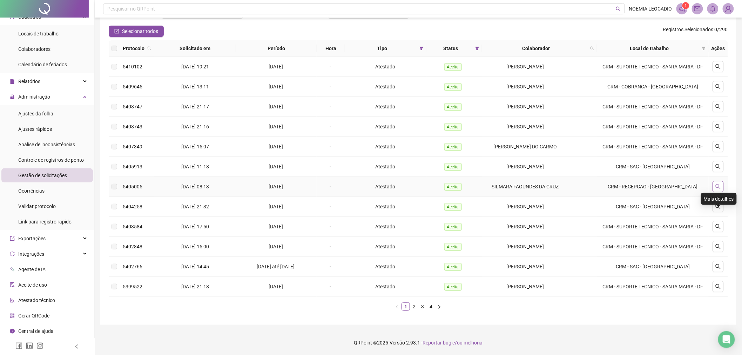
click at [716, 189] on icon "search" at bounding box center [718, 187] width 6 height 6
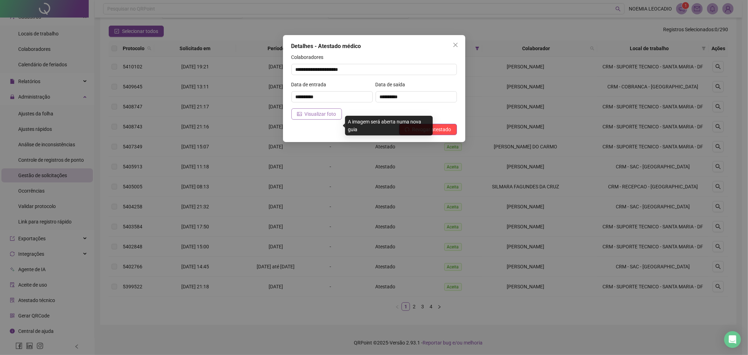
click at [311, 117] on span "Visualizar foto" at bounding box center [321, 114] width 32 height 8
click at [452, 44] on icon "close" at bounding box center [455, 45] width 6 height 6
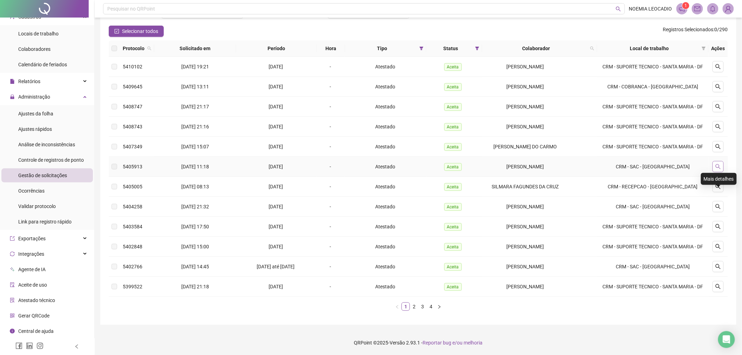
click at [721, 169] on icon "search" at bounding box center [718, 167] width 6 height 6
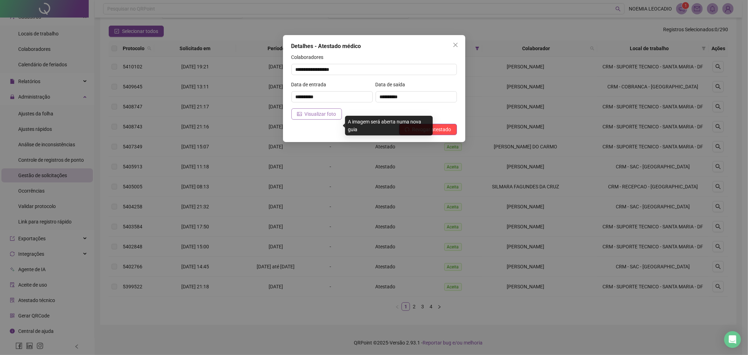
click at [319, 115] on span "Visualizar foto" at bounding box center [321, 114] width 32 height 8
click at [456, 47] on icon "close" at bounding box center [455, 45] width 6 height 6
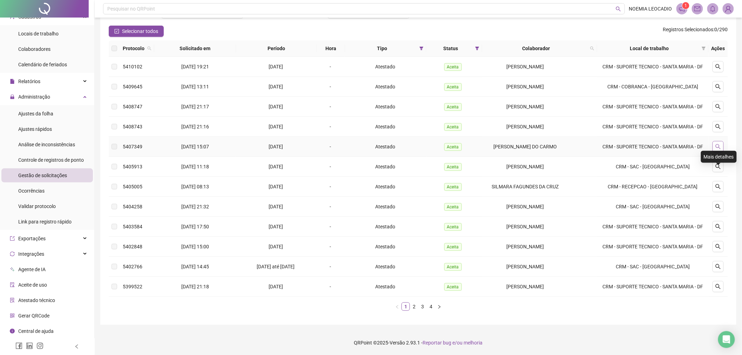
click at [716, 152] on button "button" at bounding box center [717, 146] width 11 height 11
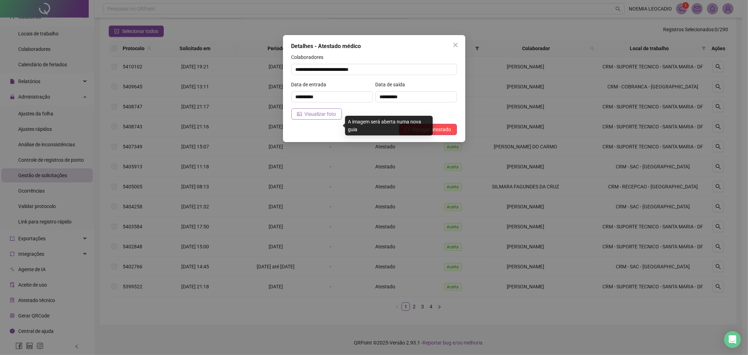
click at [306, 115] on span "Visualizar foto" at bounding box center [321, 114] width 32 height 8
click at [454, 45] on icon "close" at bounding box center [455, 45] width 6 height 6
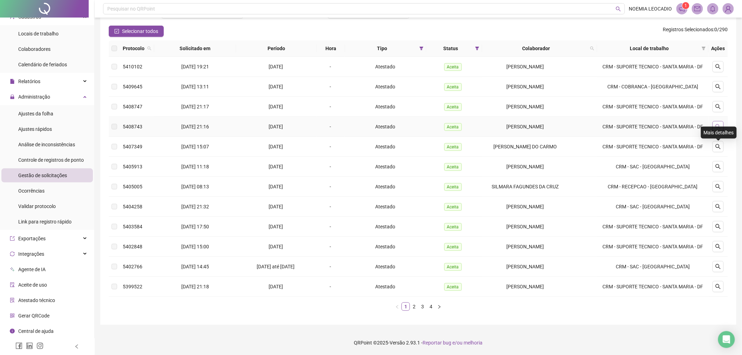
click at [720, 129] on icon "search" at bounding box center [718, 127] width 6 height 6
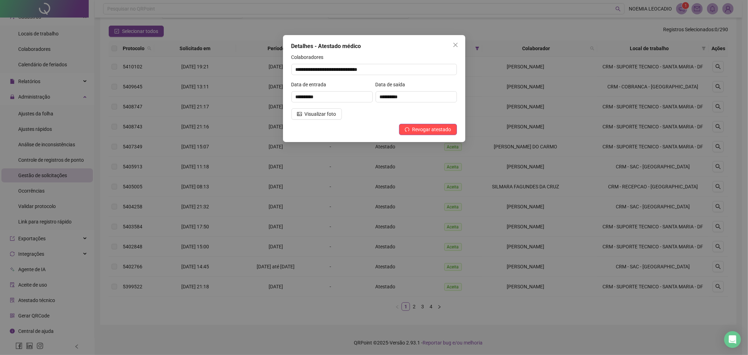
click at [325, 120] on div "**********" at bounding box center [374, 88] width 182 height 107
click at [323, 118] on button "Visualizar foto" at bounding box center [316, 113] width 50 height 11
click at [456, 46] on icon "close" at bounding box center [455, 45] width 4 height 4
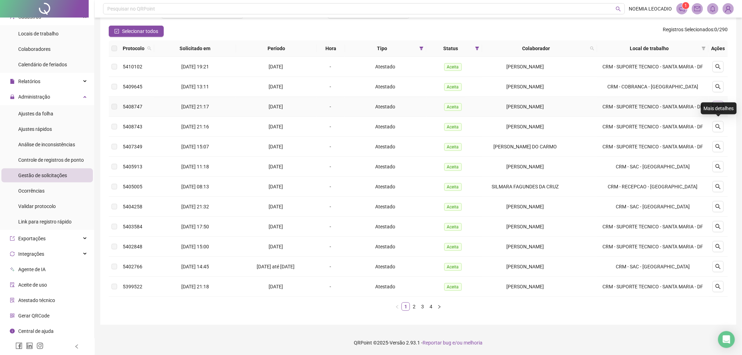
click at [720, 109] on icon "search" at bounding box center [717, 106] width 5 height 5
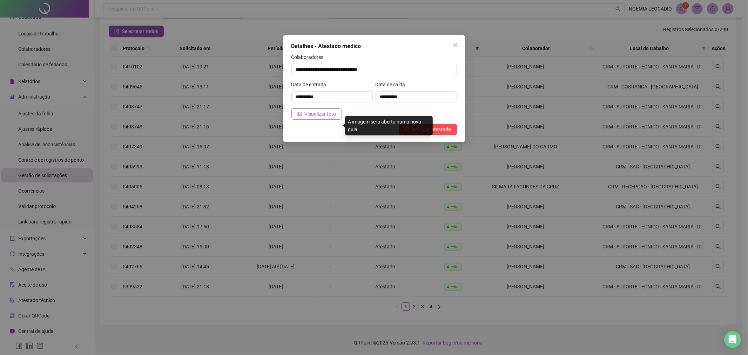
click at [314, 111] on span "Visualizar foto" at bounding box center [321, 114] width 32 height 8
click at [454, 42] on icon "close" at bounding box center [455, 45] width 6 height 6
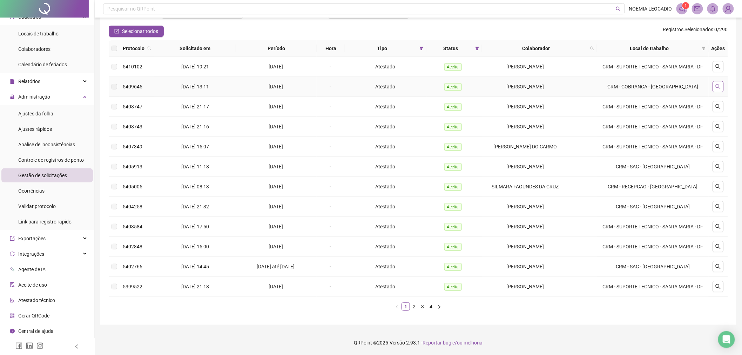
click at [716, 89] on icon "search" at bounding box center [718, 87] width 6 height 6
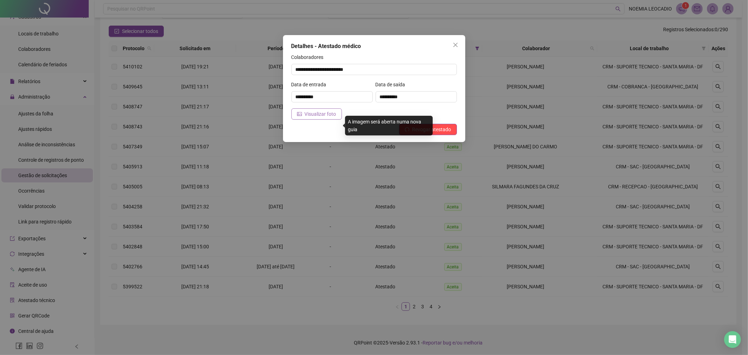
click at [307, 116] on span "Visualizar foto" at bounding box center [321, 114] width 32 height 8
click at [456, 40] on button "Close" at bounding box center [455, 44] width 11 height 11
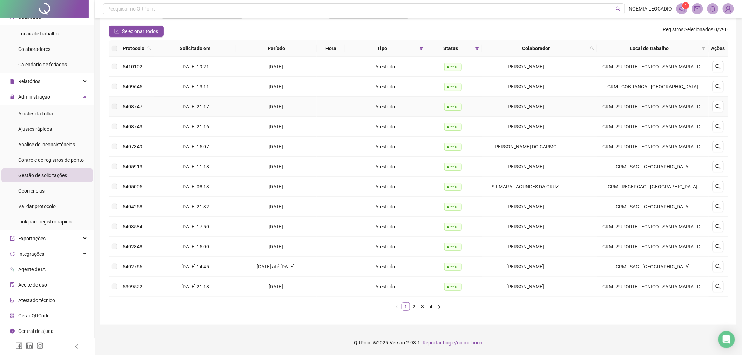
scroll to position [17, 0]
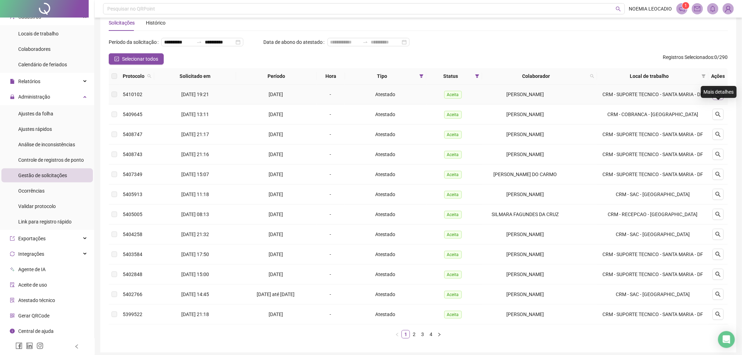
click at [716, 100] on button "button" at bounding box center [717, 94] width 11 height 11
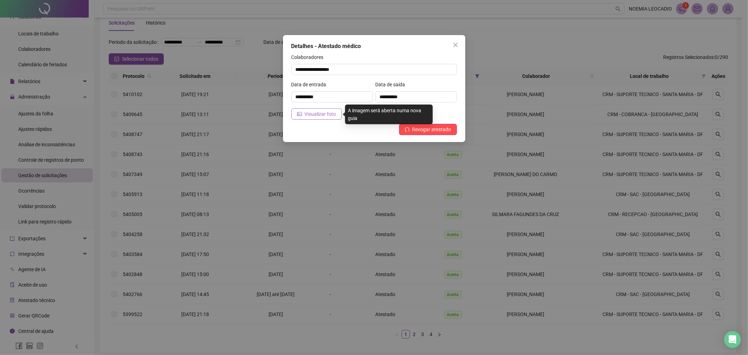
click at [323, 114] on span "Visualizar foto" at bounding box center [321, 114] width 32 height 8
click at [454, 41] on button "Close" at bounding box center [455, 44] width 11 height 11
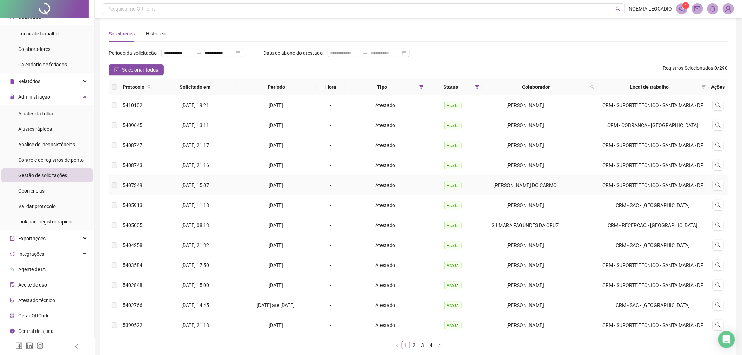
scroll to position [0, 0]
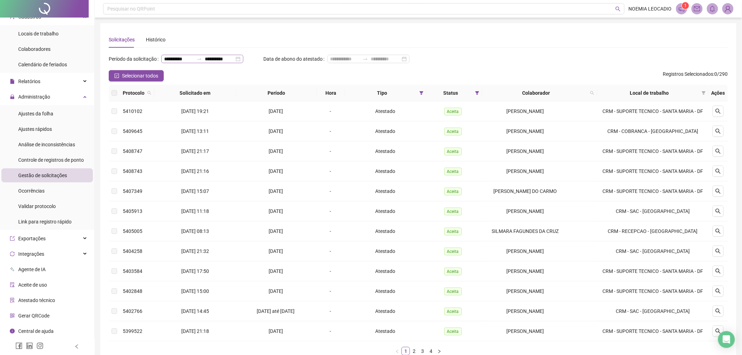
click at [243, 58] on div "**********" at bounding box center [202, 59] width 82 height 8
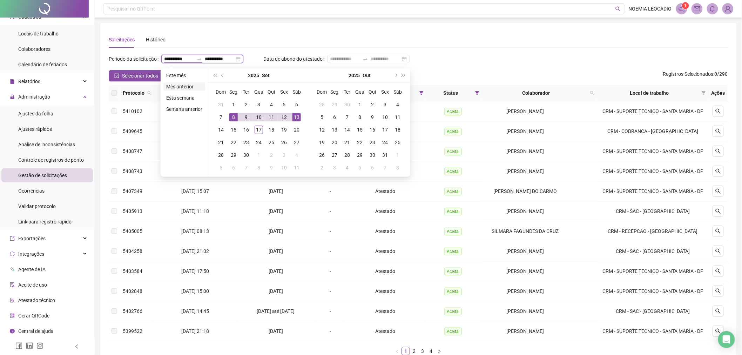
type input "**********"
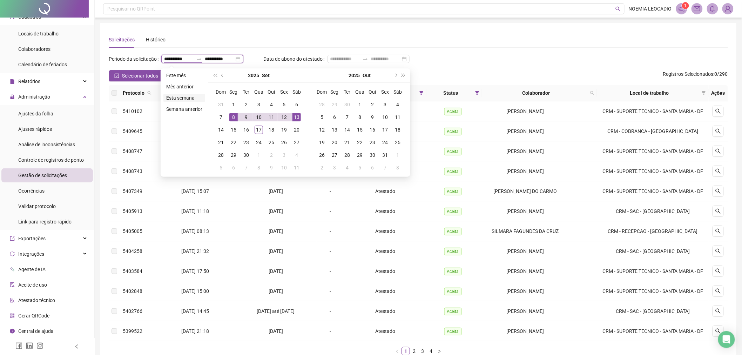
type input "**********"
click at [230, 130] on div "15" at bounding box center [233, 129] width 8 height 8
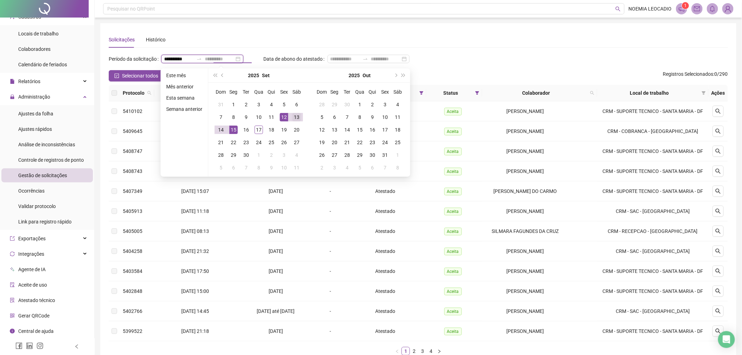
type input "**********"
click at [293, 116] on div "13" at bounding box center [296, 117] width 8 height 8
type input "**********"
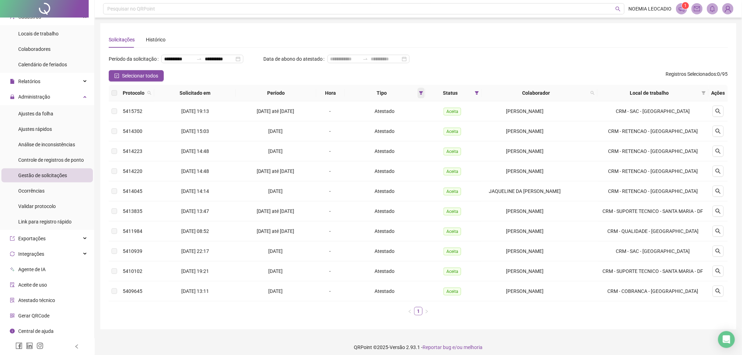
click at [420, 98] on span at bounding box center [420, 93] width 7 height 11
click at [476, 98] on span at bounding box center [476, 93] width 7 height 11
click at [454, 127] on span "Pendente" at bounding box center [461, 130] width 23 height 8
click at [476, 155] on span "OK" at bounding box center [473, 155] width 7 height 8
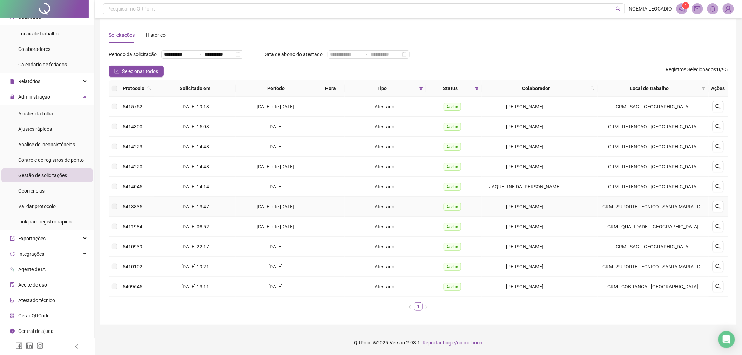
scroll to position [25, 0]
click at [478, 87] on icon "filter" at bounding box center [477, 89] width 4 height 4
click at [474, 147] on span "OK" at bounding box center [473, 151] width 7 height 8
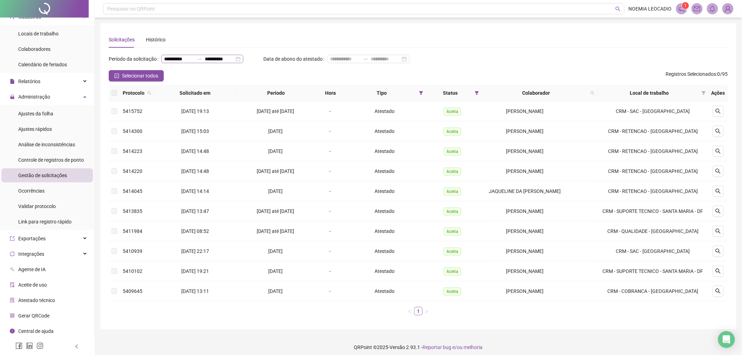
click at [243, 59] on div "**********" at bounding box center [202, 59] width 82 height 8
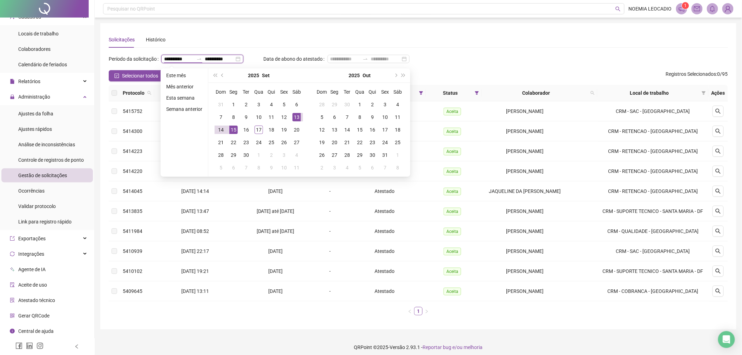
click at [243, 59] on div "**********" at bounding box center [202, 59] width 82 height 8
click at [332, 47] on div "Solicitações Histórico" at bounding box center [418, 40] width 619 height 16
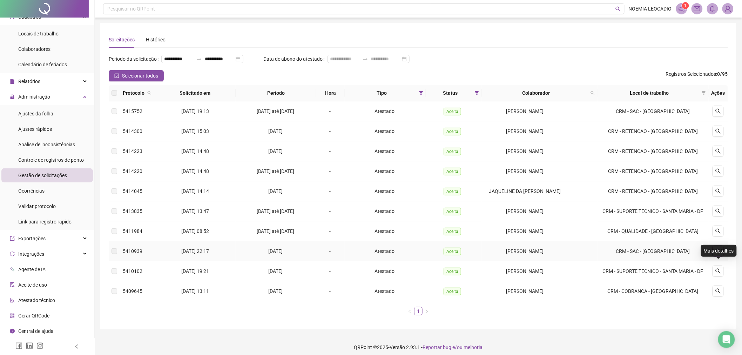
click at [716, 254] on icon "search" at bounding box center [718, 251] width 6 height 6
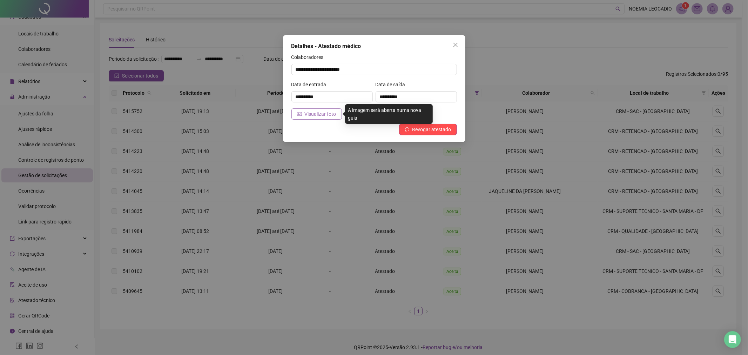
click at [318, 113] on span "Visualizar foto" at bounding box center [321, 114] width 32 height 8
click at [458, 42] on span "Close" at bounding box center [455, 45] width 11 height 6
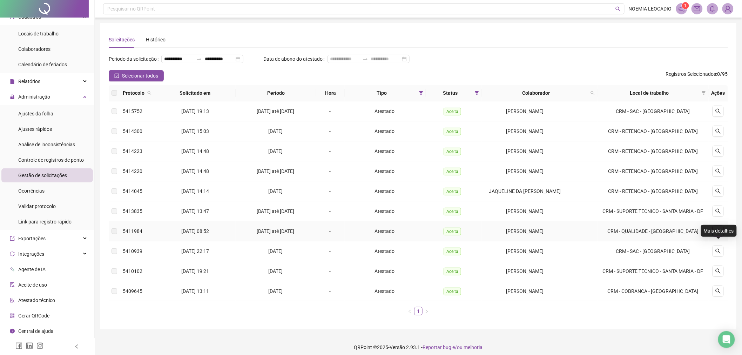
click at [718, 234] on icon "search" at bounding box center [718, 231] width 6 height 6
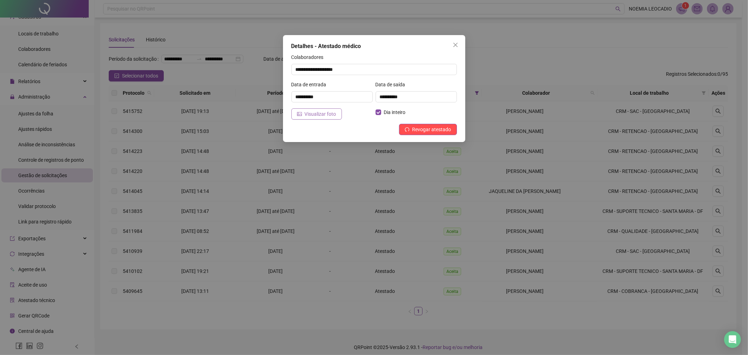
click at [305, 114] on span "Visualizar foto" at bounding box center [321, 114] width 32 height 8
click at [449, 46] on div "Detalhes - Atestado médico" at bounding box center [373, 46] width 165 height 8
click at [452, 41] on button "Close" at bounding box center [455, 44] width 11 height 11
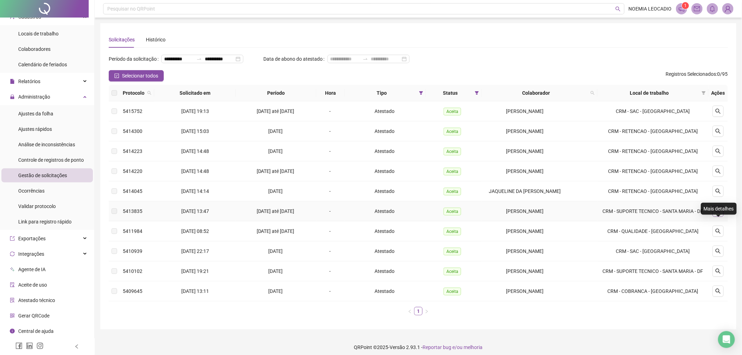
click at [717, 213] on icon "search" at bounding box center [717, 211] width 5 height 5
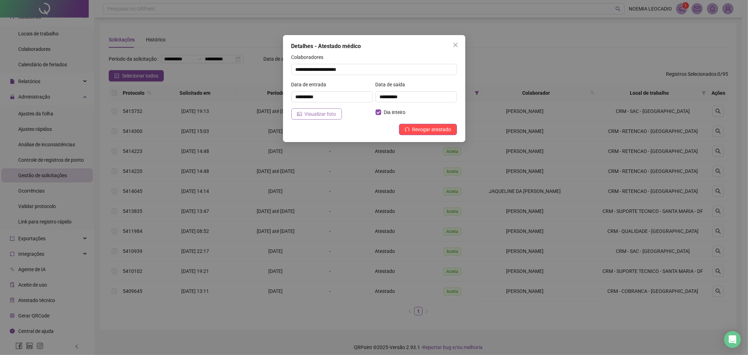
click at [325, 115] on span "Visualizar foto" at bounding box center [321, 114] width 32 height 8
click at [457, 46] on icon "close" at bounding box center [455, 45] width 6 height 6
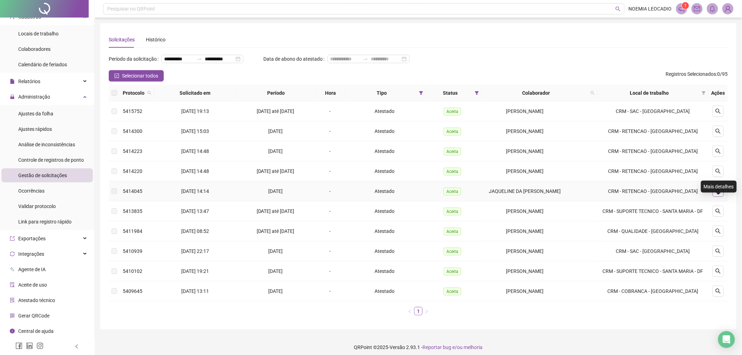
click at [719, 197] on button "button" at bounding box center [717, 190] width 11 height 11
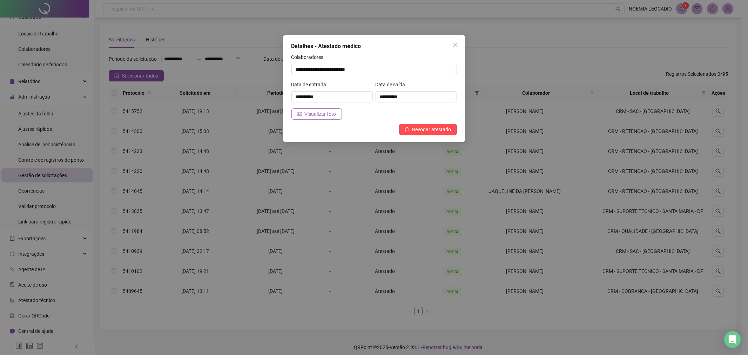
click at [324, 115] on span "Visualizar foto" at bounding box center [321, 114] width 32 height 8
click at [454, 43] on icon "close" at bounding box center [455, 45] width 6 height 6
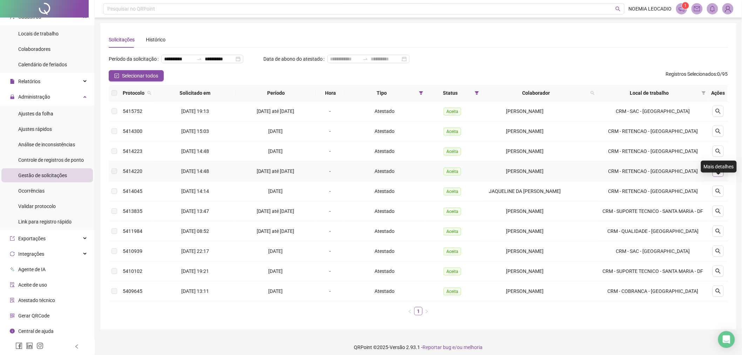
click at [717, 177] on button "button" at bounding box center [717, 170] width 11 height 11
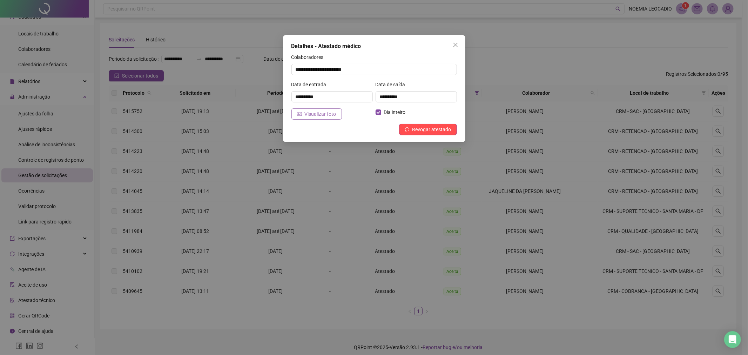
click at [332, 120] on button "Visualizar foto" at bounding box center [316, 113] width 50 height 11
click at [325, 118] on button "Visualizar foto" at bounding box center [316, 113] width 50 height 11
click at [451, 43] on span "Close" at bounding box center [455, 45] width 11 height 6
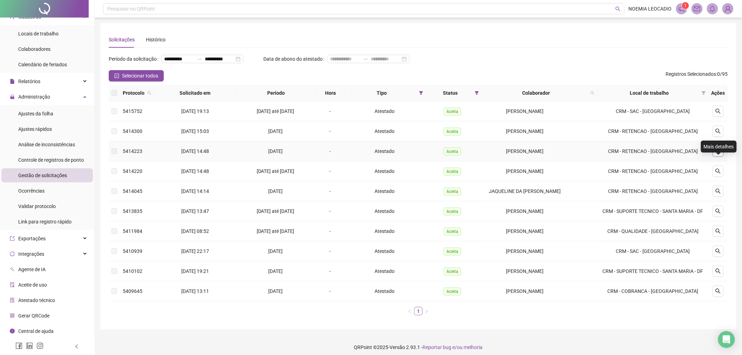
click at [721, 154] on icon "search" at bounding box center [718, 151] width 6 height 6
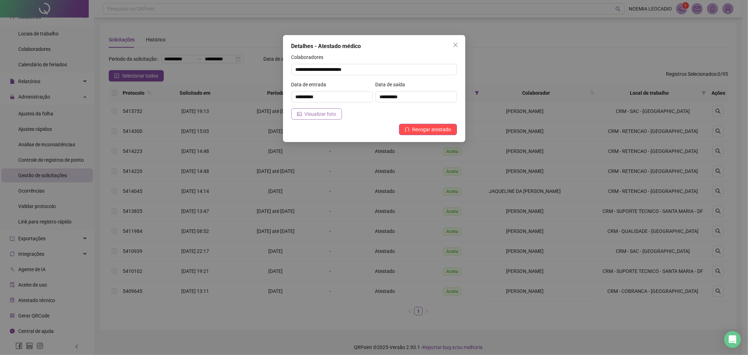
click at [308, 111] on span "Visualizar foto" at bounding box center [321, 114] width 32 height 8
click at [453, 45] on icon "close" at bounding box center [455, 45] width 6 height 6
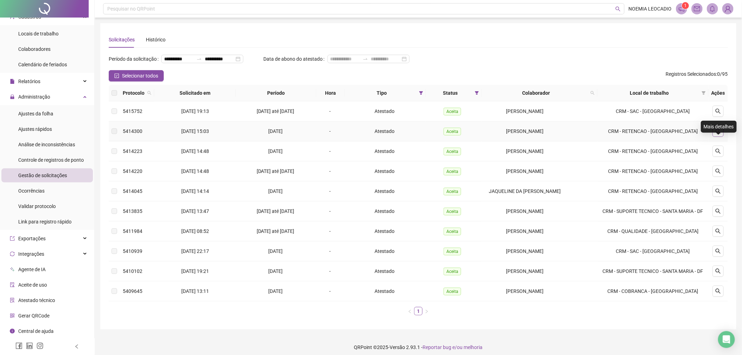
click at [716, 134] on icon "search" at bounding box center [717, 131] width 5 height 5
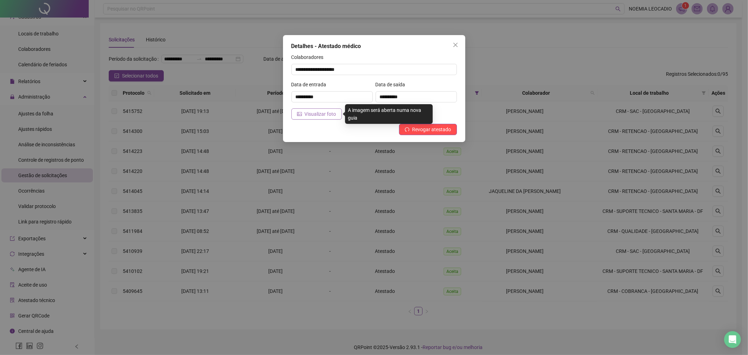
click at [322, 113] on span "Visualizar foto" at bounding box center [321, 114] width 32 height 8
click at [456, 46] on icon "close" at bounding box center [455, 45] width 4 height 4
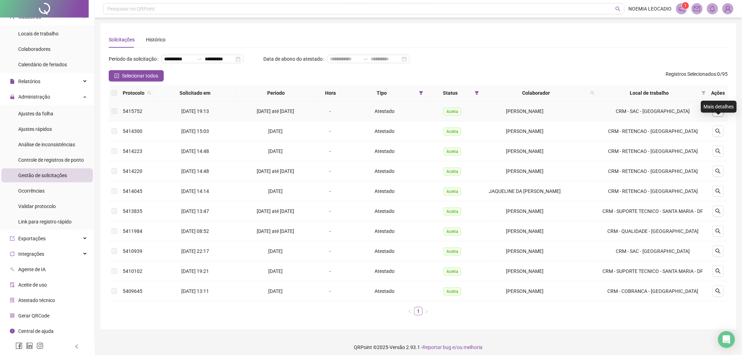
click at [719, 117] on button "button" at bounding box center [717, 110] width 11 height 11
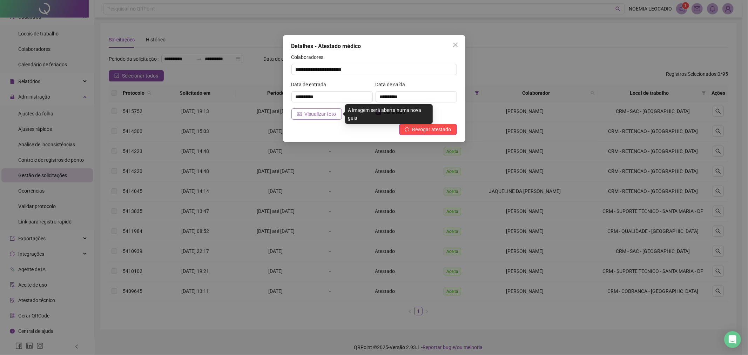
click at [317, 118] on button "Visualizar foto" at bounding box center [316, 113] width 50 height 11
click at [454, 41] on button "Close" at bounding box center [455, 44] width 11 height 11
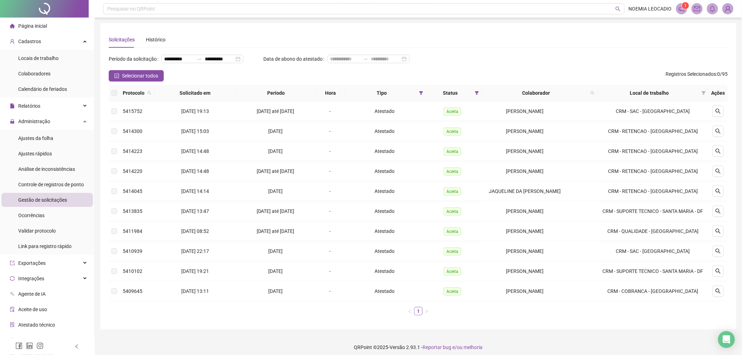
click at [46, 23] on span "Página inicial" at bounding box center [32, 26] width 29 height 6
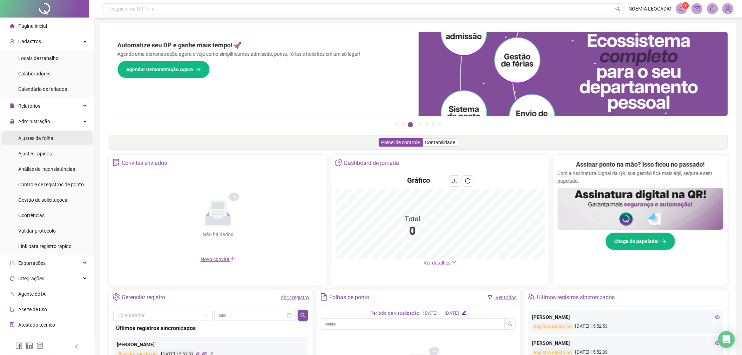
click at [33, 138] on span "Ajustes da folha" at bounding box center [35, 138] width 35 height 6
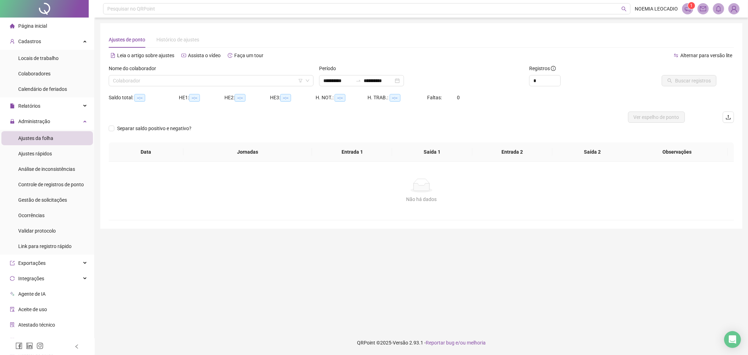
type input "**********"
click at [48, 71] on span "Colaboradores" at bounding box center [34, 74] width 32 height 6
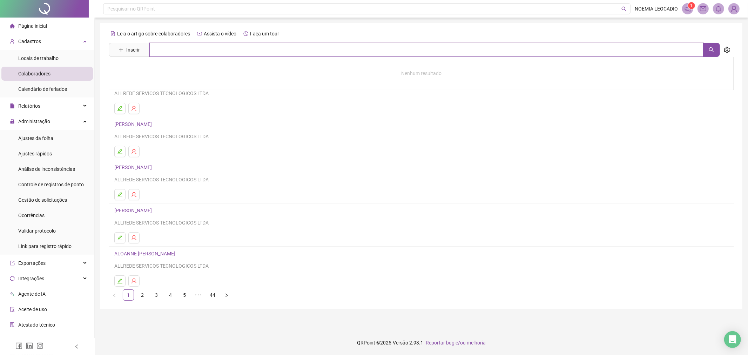
click at [204, 53] on input "text" at bounding box center [426, 50] width 554 height 14
type input "******"
click at [159, 68] on link "[PERSON_NAME]" at bounding box center [141, 71] width 38 height 6
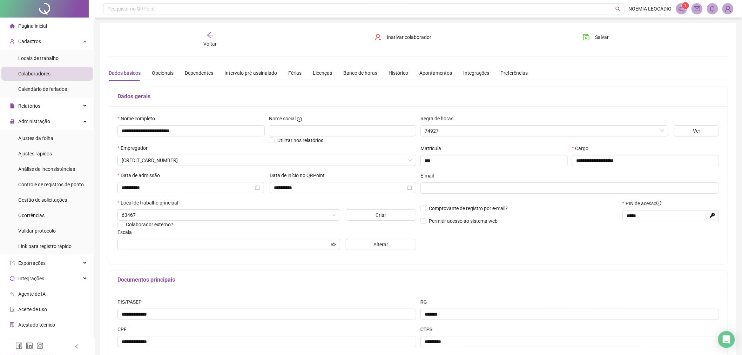
type input "**********"
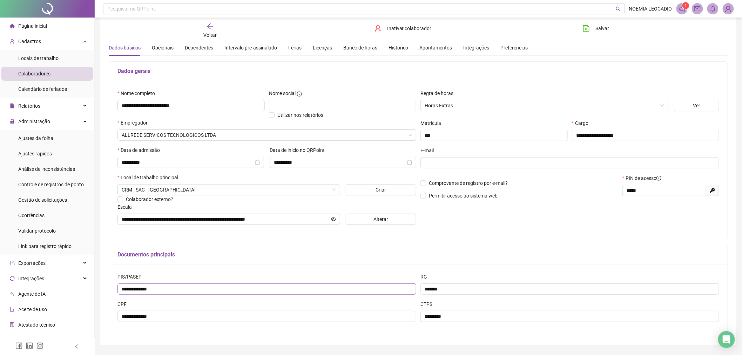
scroll to position [47, 0]
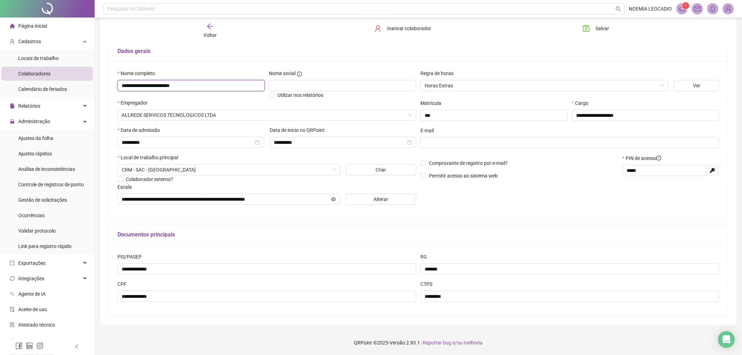
drag, startPoint x: 208, startPoint y: 85, endPoint x: 104, endPoint y: 93, distance: 104.1
click at [104, 93] on div "**********" at bounding box center [418, 151] width 636 height 346
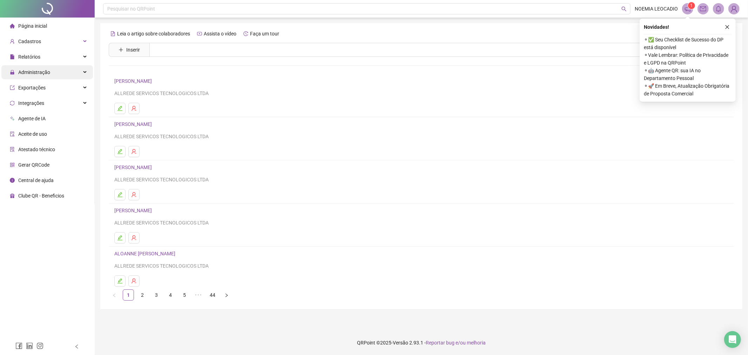
click at [57, 69] on div "Administração" at bounding box center [46, 72] width 91 height 14
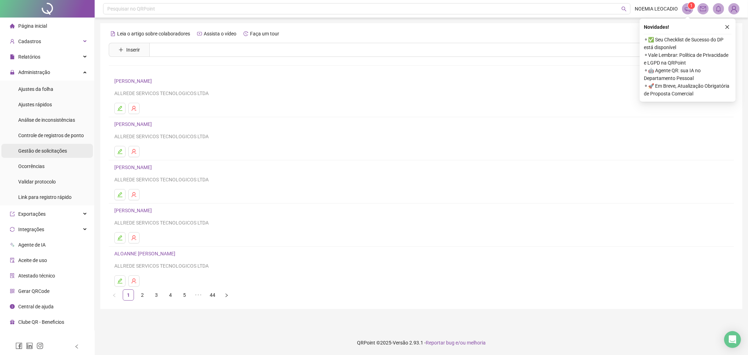
click at [43, 153] on span "Gestão de solicitações" at bounding box center [42, 151] width 49 height 6
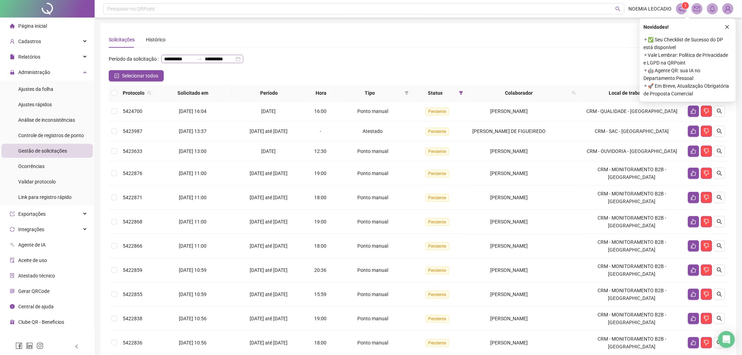
click at [243, 60] on div "**********" at bounding box center [202, 59] width 82 height 8
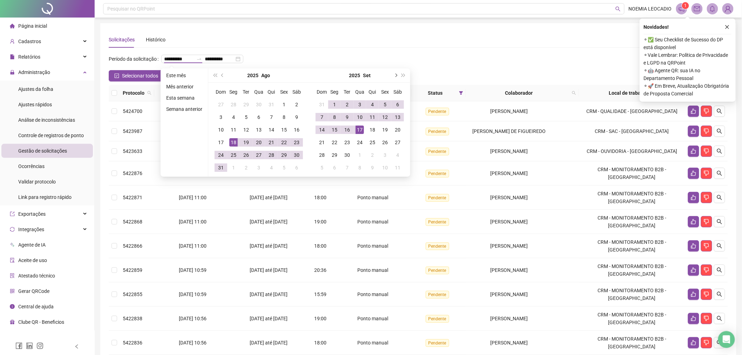
click at [394, 74] on span "next-year" at bounding box center [396, 76] width 4 height 4
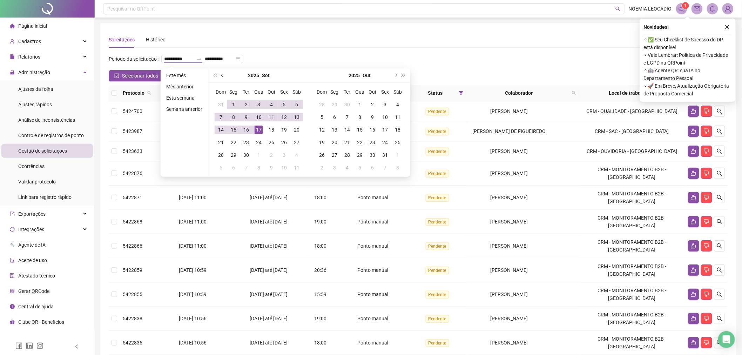
click at [221, 75] on span "prev-year" at bounding box center [223, 76] width 4 height 4
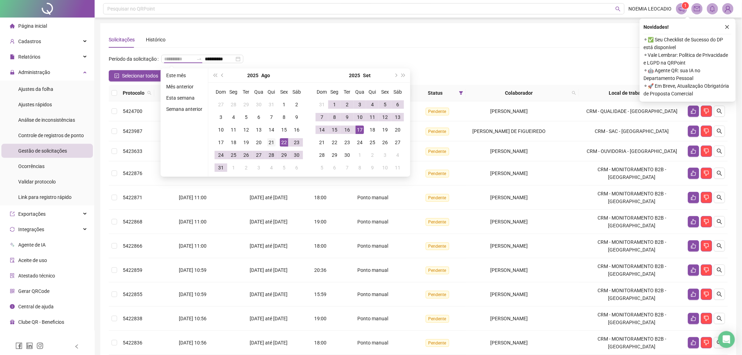
type input "**********"
click at [273, 142] on div "21" at bounding box center [271, 142] width 8 height 8
type input "**********"
click at [330, 129] on div "15" at bounding box center [334, 129] width 8 height 8
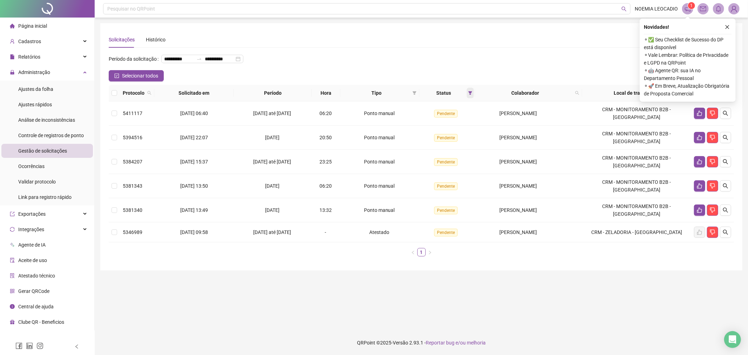
click at [468, 93] on icon "filter" at bounding box center [470, 93] width 4 height 4
click at [458, 141] on span "OK" at bounding box center [460, 144] width 7 height 8
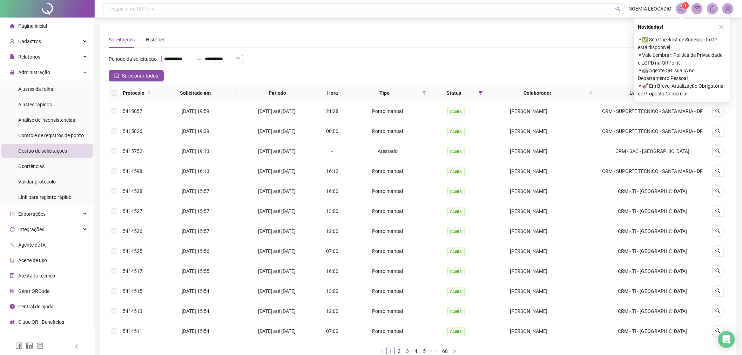
click at [243, 58] on div "**********" at bounding box center [202, 59] width 82 height 8
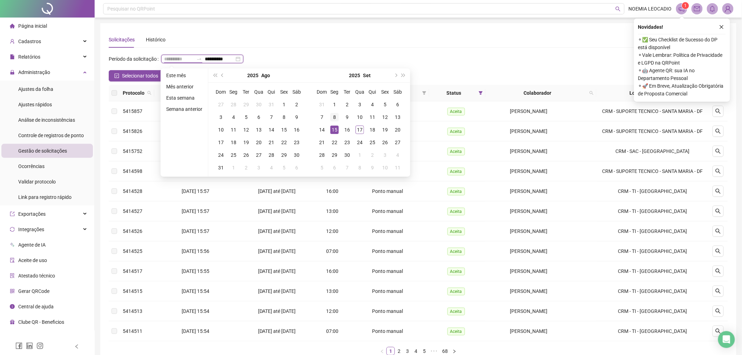
type input "**********"
click at [334, 117] on div "8" at bounding box center [334, 117] width 8 height 8
click at [333, 130] on div "15" at bounding box center [334, 129] width 8 height 8
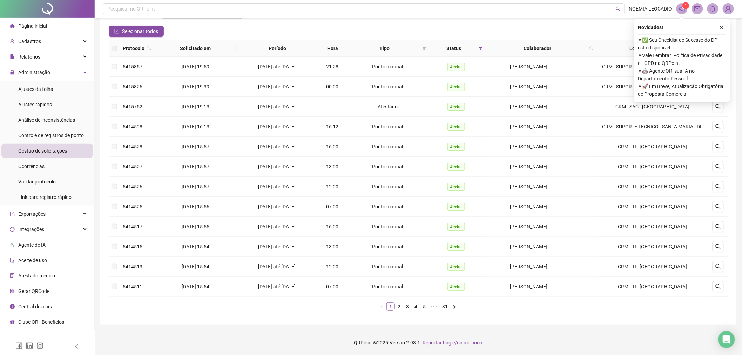
scroll to position [57, 0]
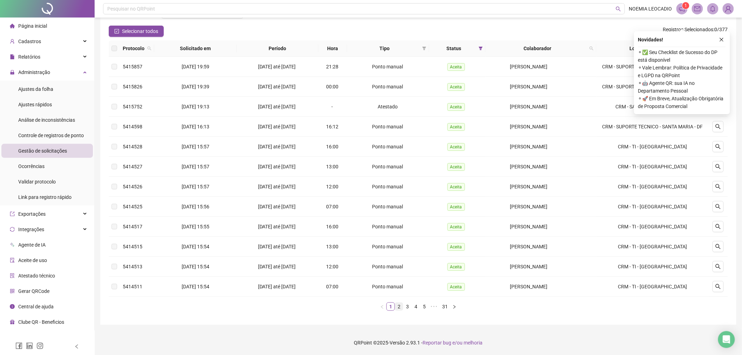
click at [402, 308] on link "2" at bounding box center [399, 306] width 8 height 8
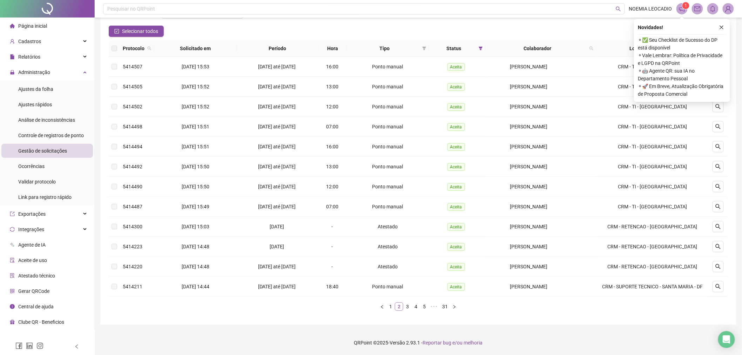
scroll to position [45, 0]
click at [392, 304] on link "1" at bounding box center [391, 306] width 8 height 8
click at [421, 46] on span at bounding box center [424, 48] width 7 height 11
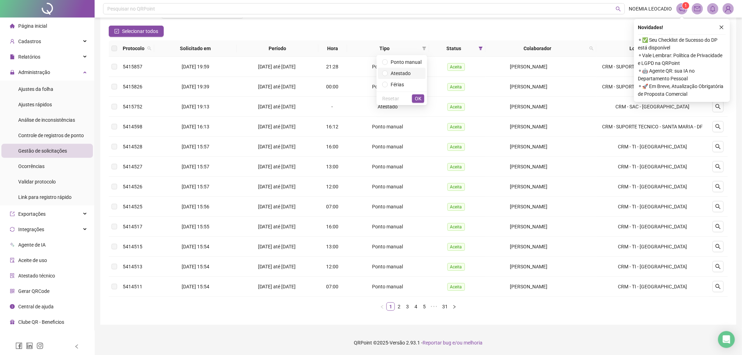
click at [408, 72] on span "Atestado" at bounding box center [400, 73] width 20 height 6
click at [421, 97] on span "OK" at bounding box center [418, 99] width 7 height 8
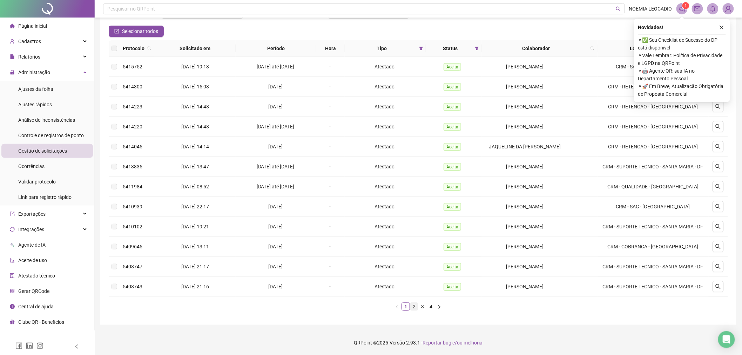
click at [414, 310] on link "2" at bounding box center [414, 306] width 8 height 8
click at [432, 310] on link "4" at bounding box center [431, 306] width 8 height 8
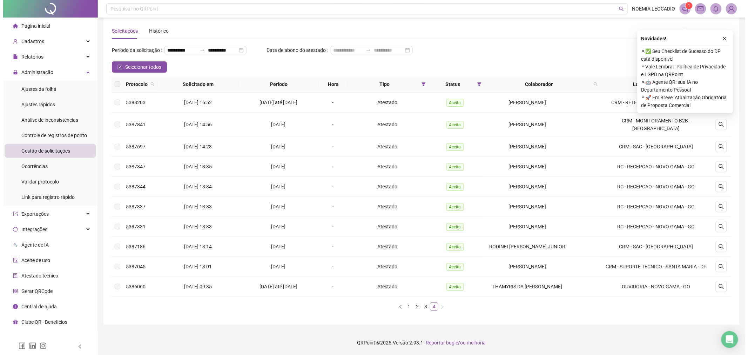
scroll to position [20, 0]
click at [543, 267] on span "[PERSON_NAME]" at bounding box center [524, 267] width 38 height 6
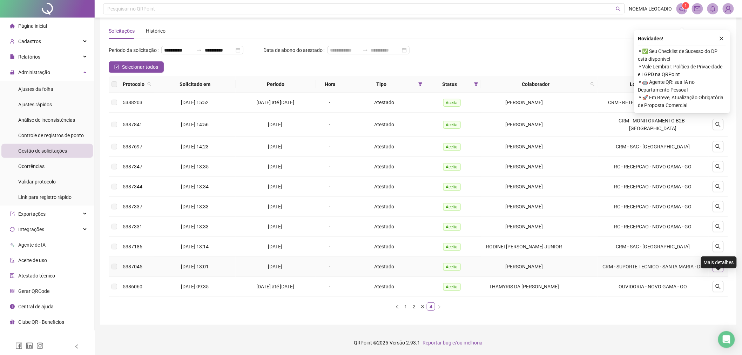
click at [715, 267] on button "button" at bounding box center [717, 266] width 11 height 11
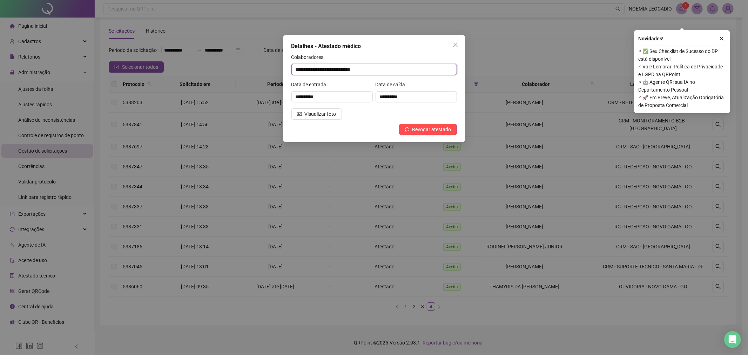
drag, startPoint x: 386, startPoint y: 68, endPoint x: 287, endPoint y: 63, distance: 99.0
click at [287, 62] on div "**********" at bounding box center [374, 88] width 182 height 107
click at [456, 41] on button "Close" at bounding box center [455, 44] width 11 height 11
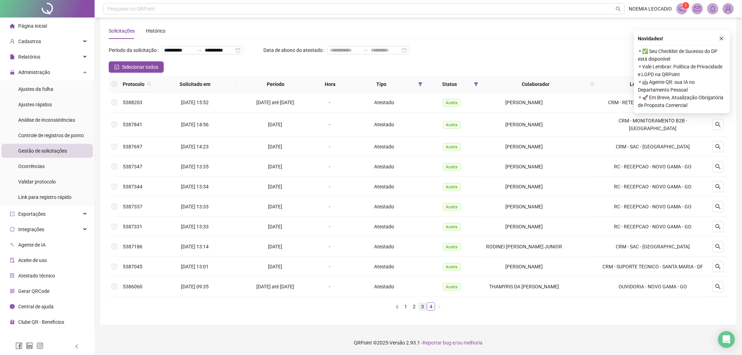
click at [423, 306] on link "3" at bounding box center [422, 306] width 8 height 8
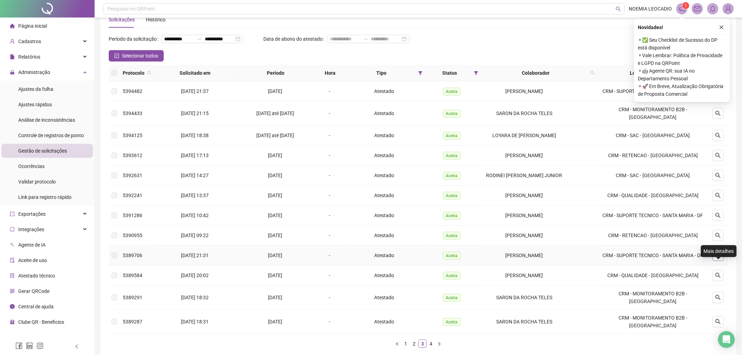
click at [715, 261] on button "button" at bounding box center [717, 255] width 11 height 11
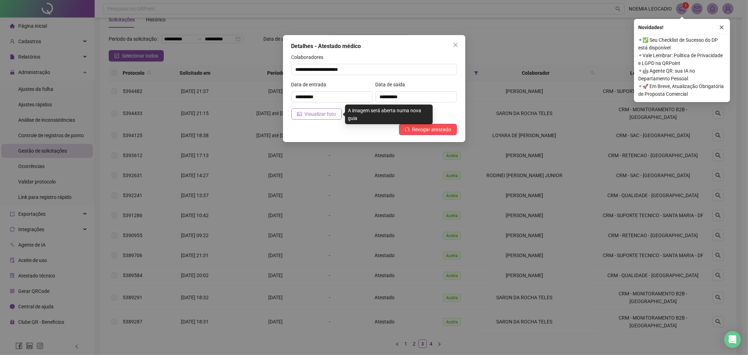
click at [327, 115] on span "Visualizar foto" at bounding box center [321, 114] width 32 height 8
